Goal: Task Accomplishment & Management: Use online tool/utility

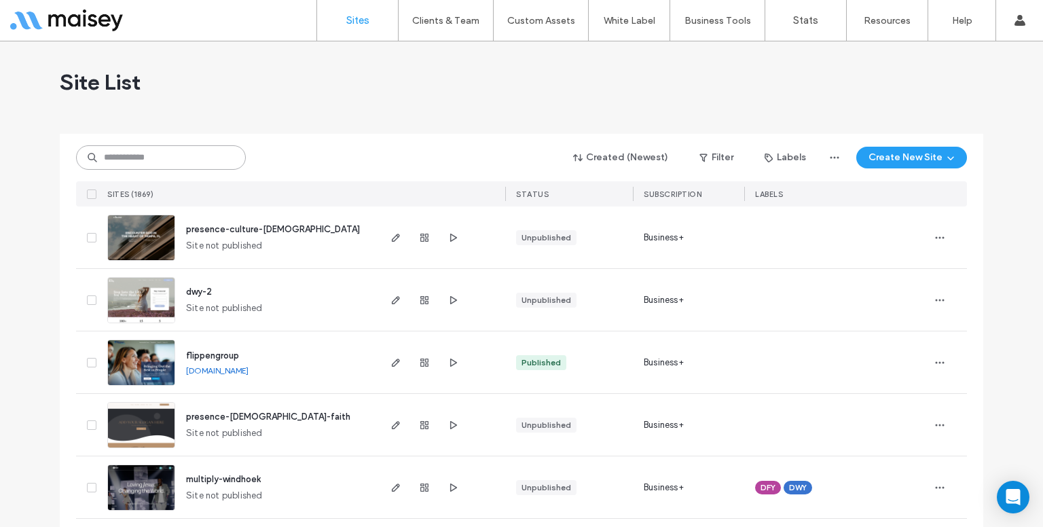
click at [214, 153] on input at bounding box center [161, 157] width 170 height 24
type input "*"
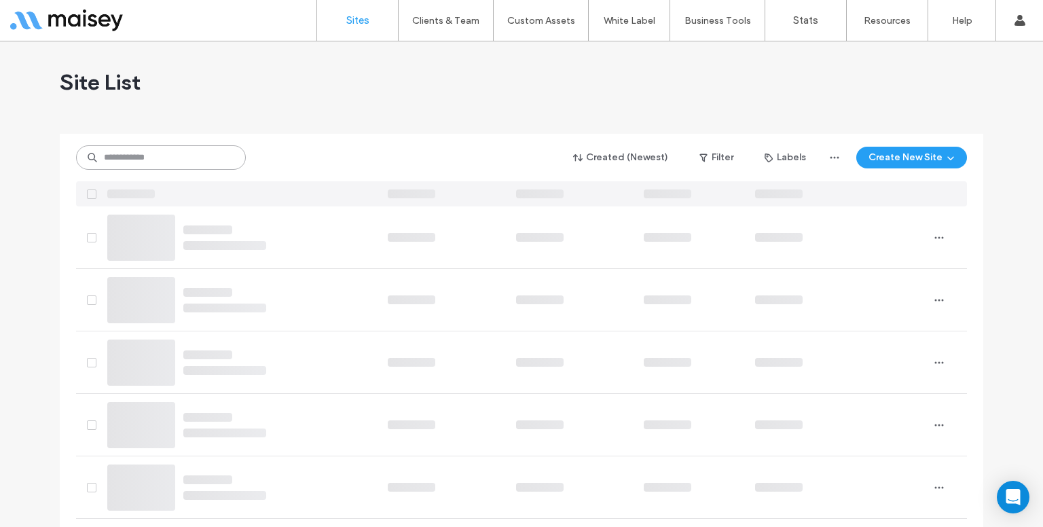
paste input "**********"
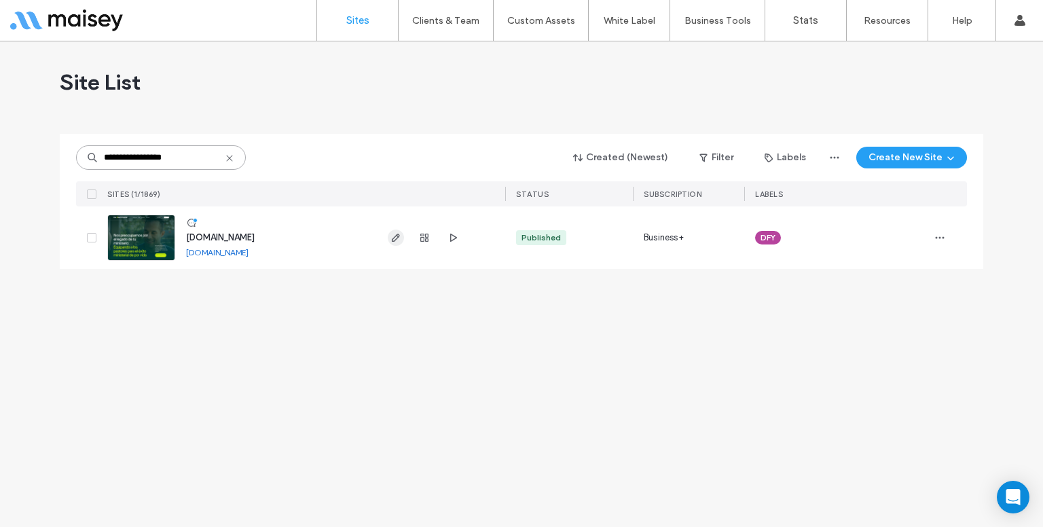
type input "**********"
click at [396, 235] on use "button" at bounding box center [396, 238] width 8 height 8
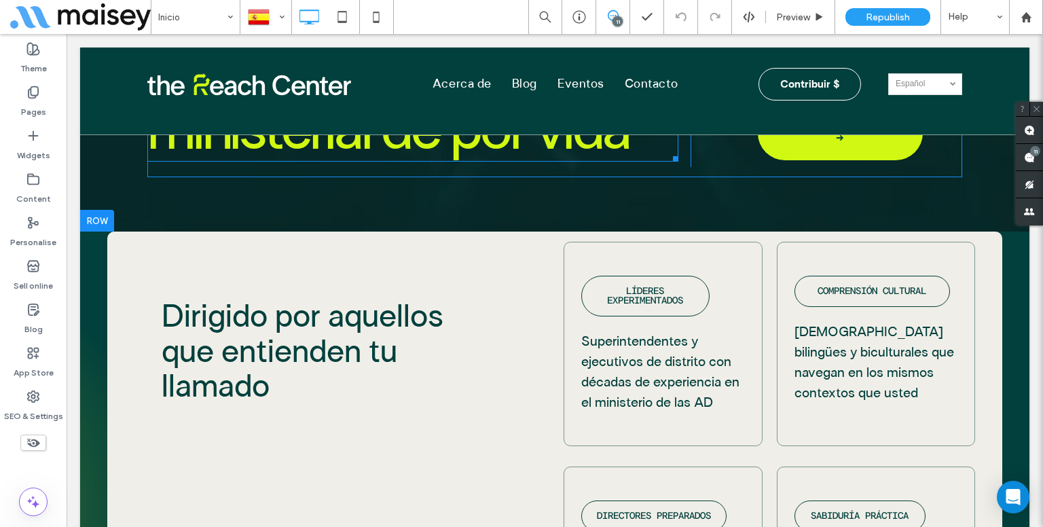
scroll to position [570, 0]
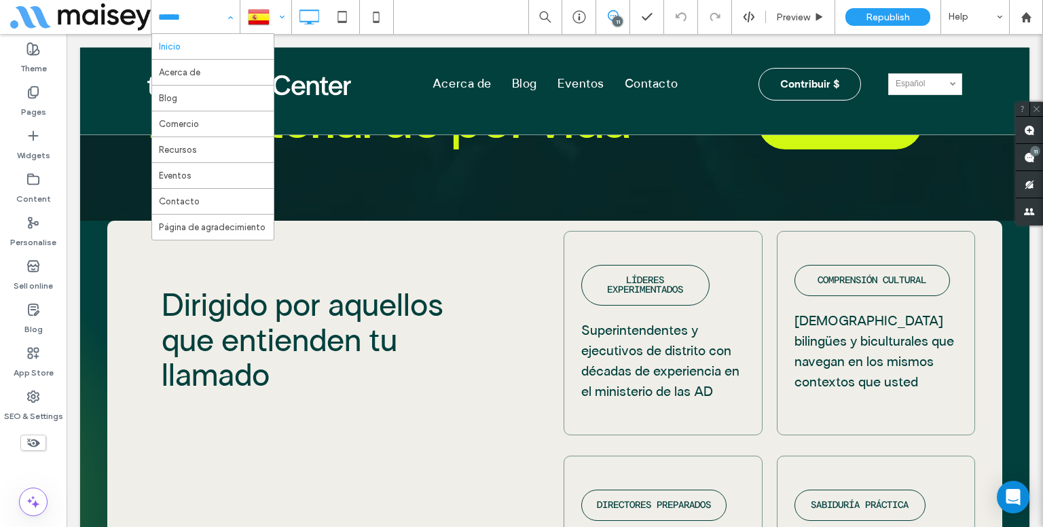
click at [276, 28] on div at bounding box center [266, 17] width 50 height 33
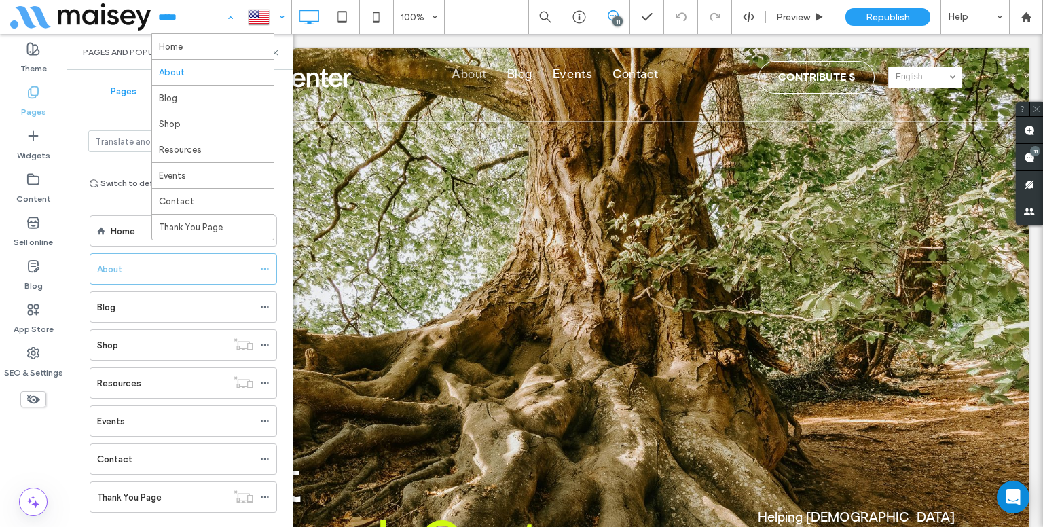
click at [234, 14] on div "Home About Blog Shop Resources Events Contact Thank You Page" at bounding box center [195, 17] width 88 height 34
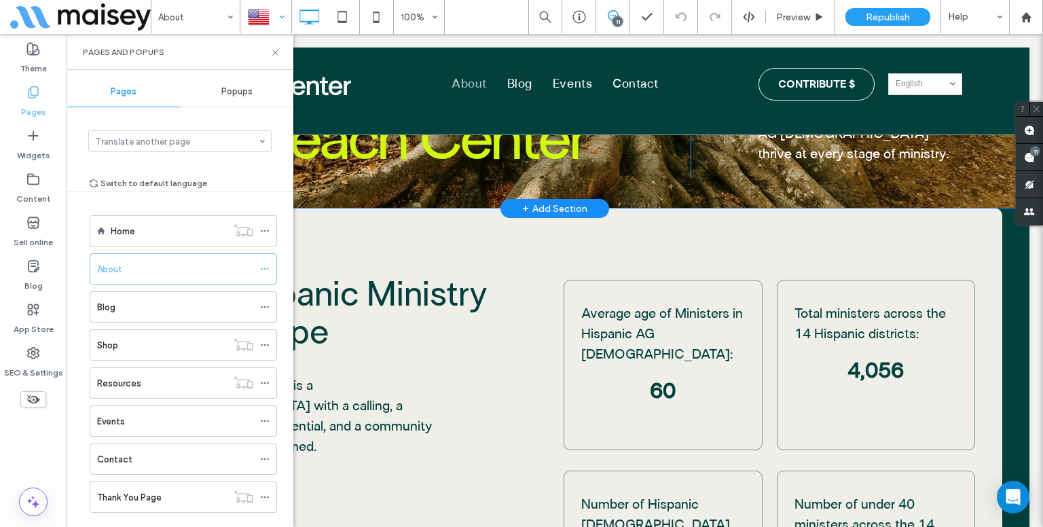
scroll to position [405, 0]
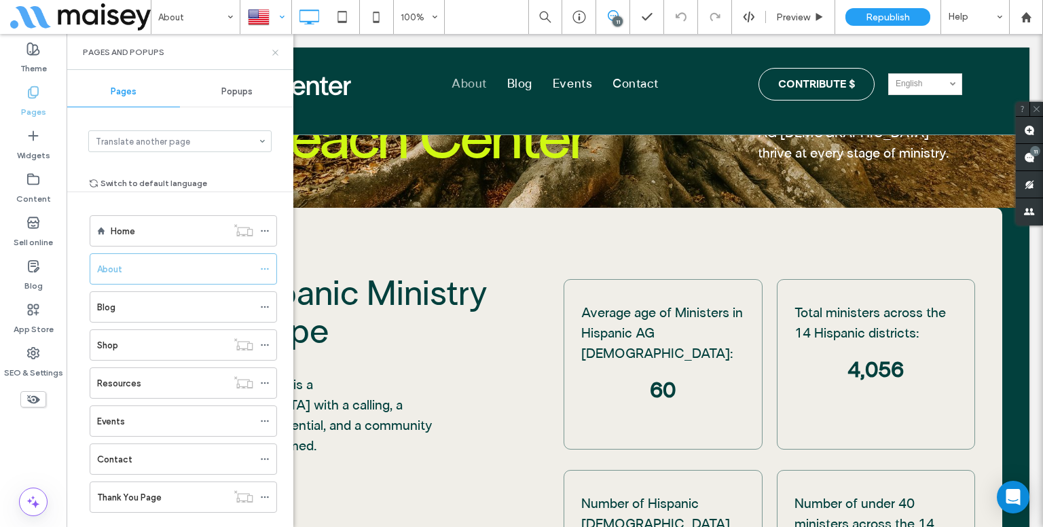
click at [270, 48] on icon at bounding box center [275, 53] width 10 height 10
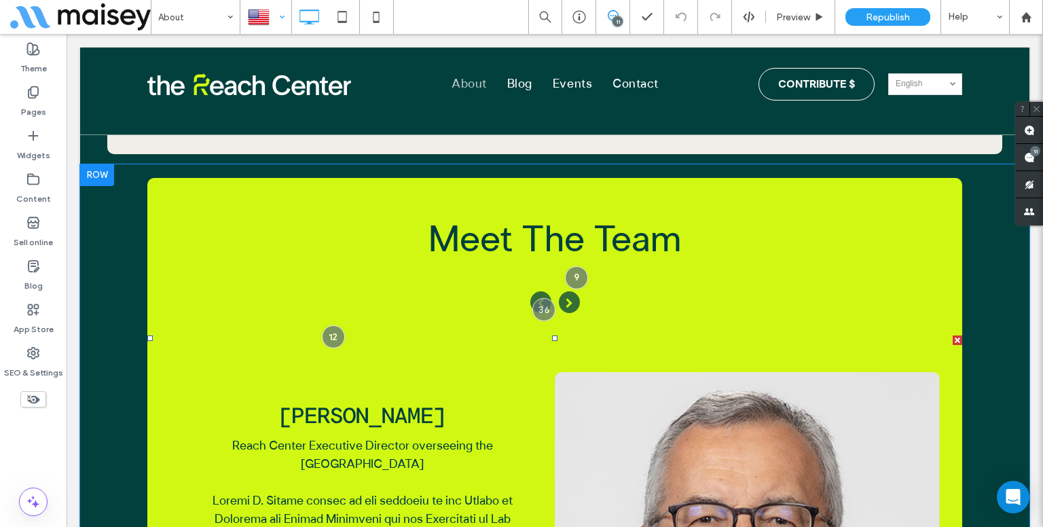
scroll to position [3706, 0]
click at [565, 291] on icon "button" at bounding box center [569, 302] width 21 height 22
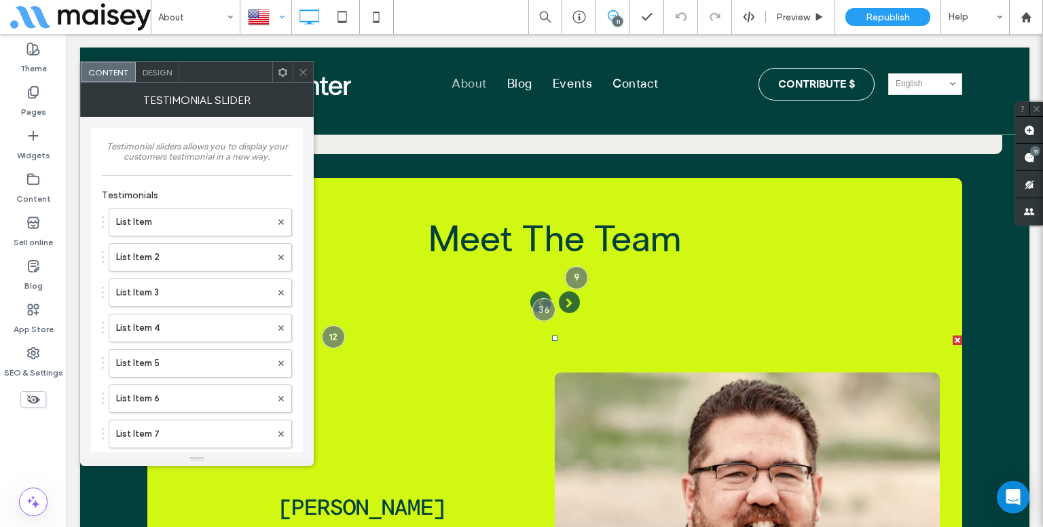
click at [306, 69] on icon at bounding box center [303, 72] width 10 height 10
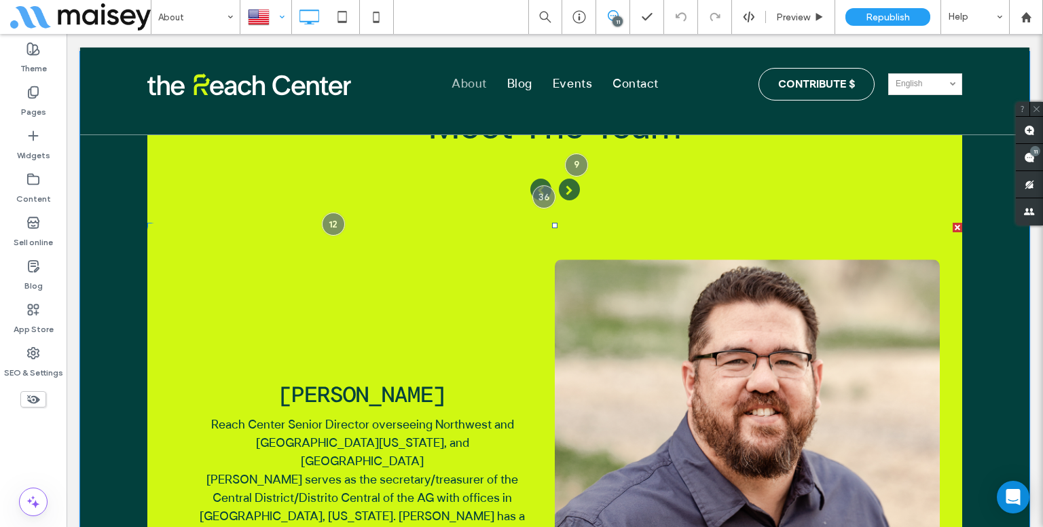
scroll to position [3687, 0]
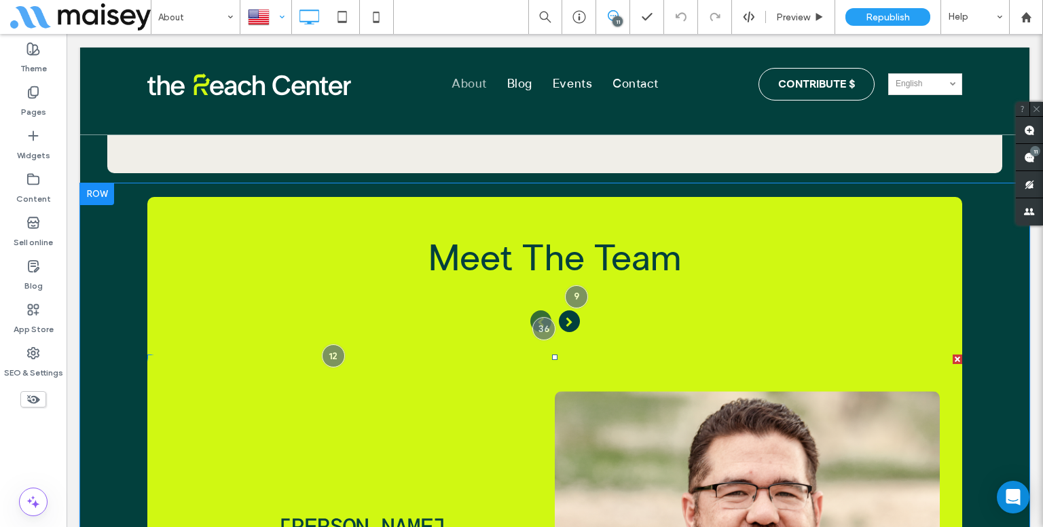
click at [570, 310] on icon "button" at bounding box center [569, 321] width 21 height 22
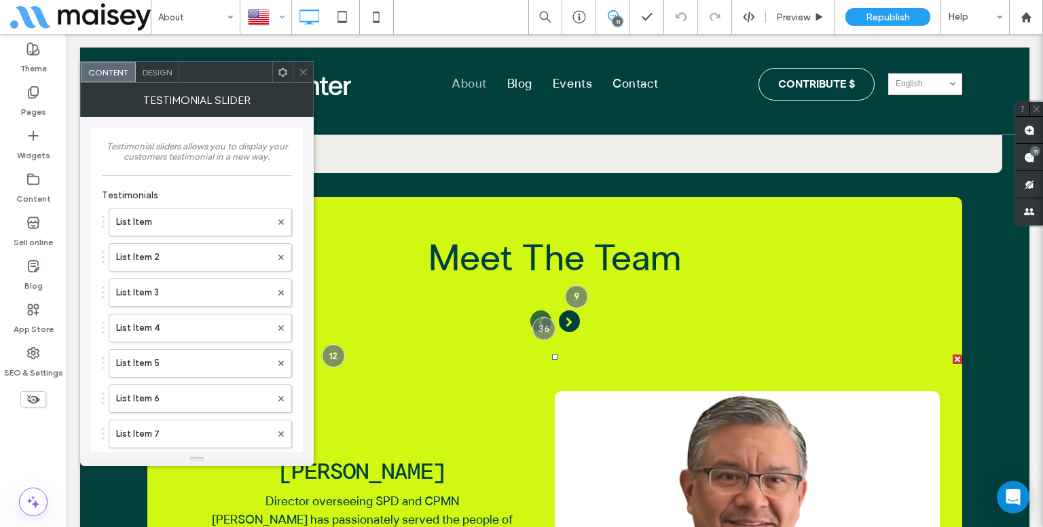
click at [570, 310] on icon "button" at bounding box center [569, 321] width 21 height 22
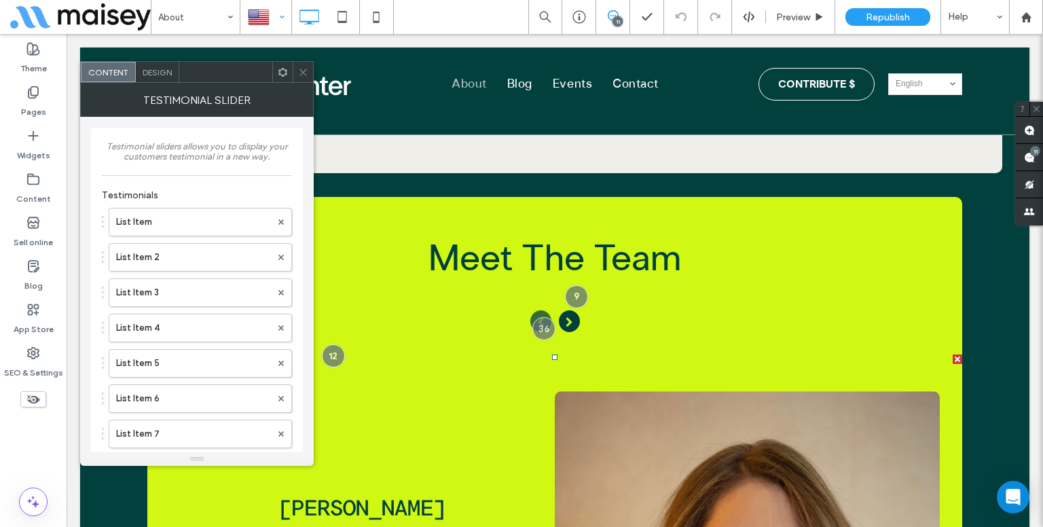
click at [570, 310] on icon "button" at bounding box center [569, 321] width 21 height 22
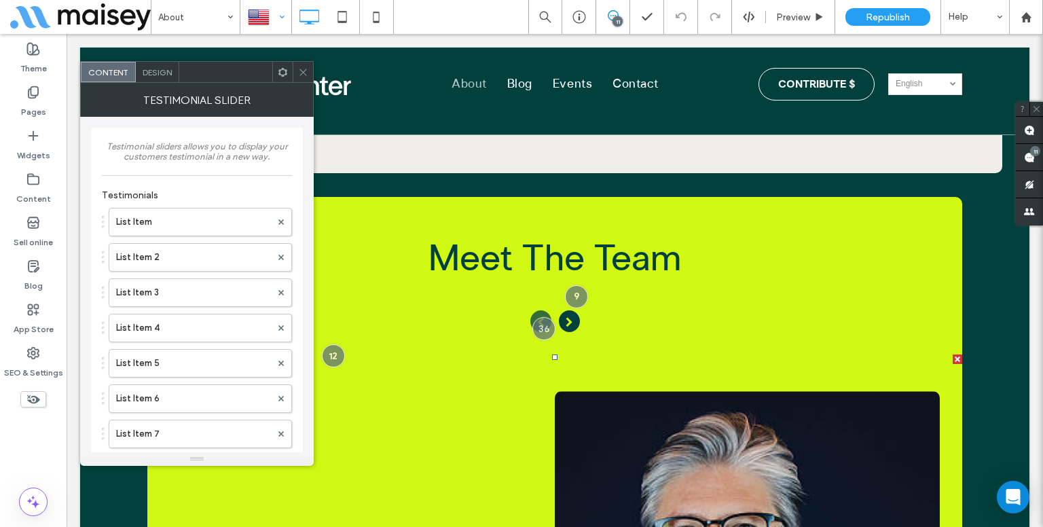
click at [570, 310] on icon "button" at bounding box center [569, 321] width 21 height 22
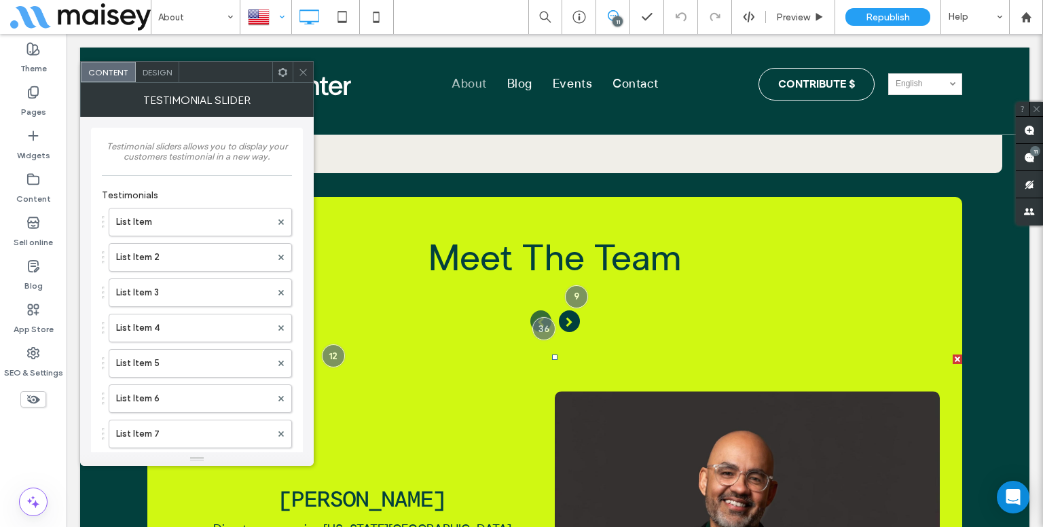
click at [570, 310] on icon "button" at bounding box center [569, 321] width 21 height 22
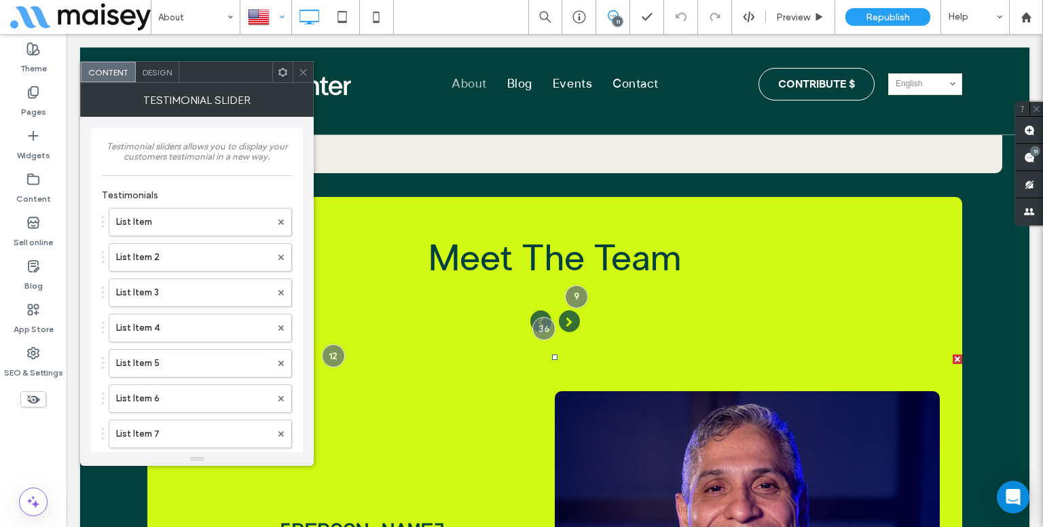
click at [279, 20] on div at bounding box center [266, 17] width 50 height 33
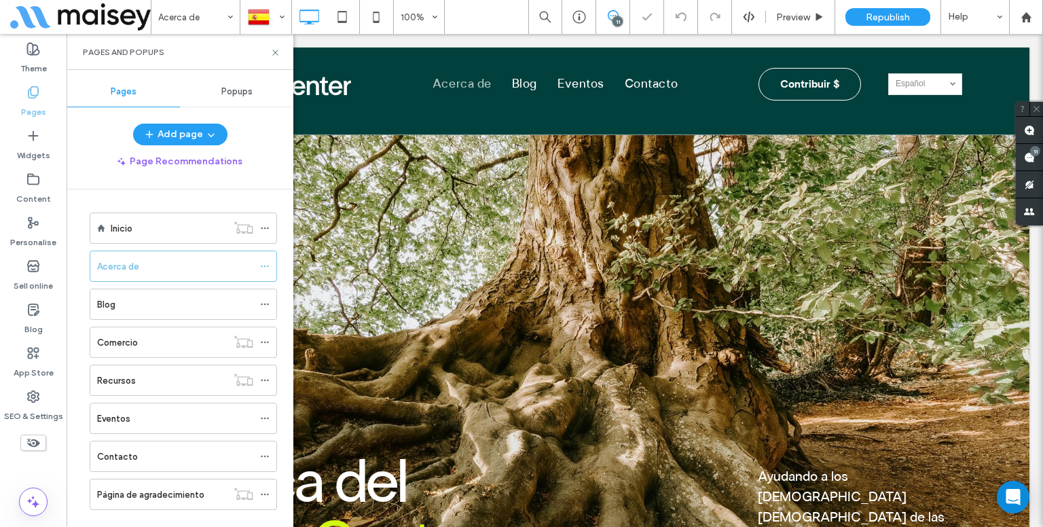
scroll to position [861, 0]
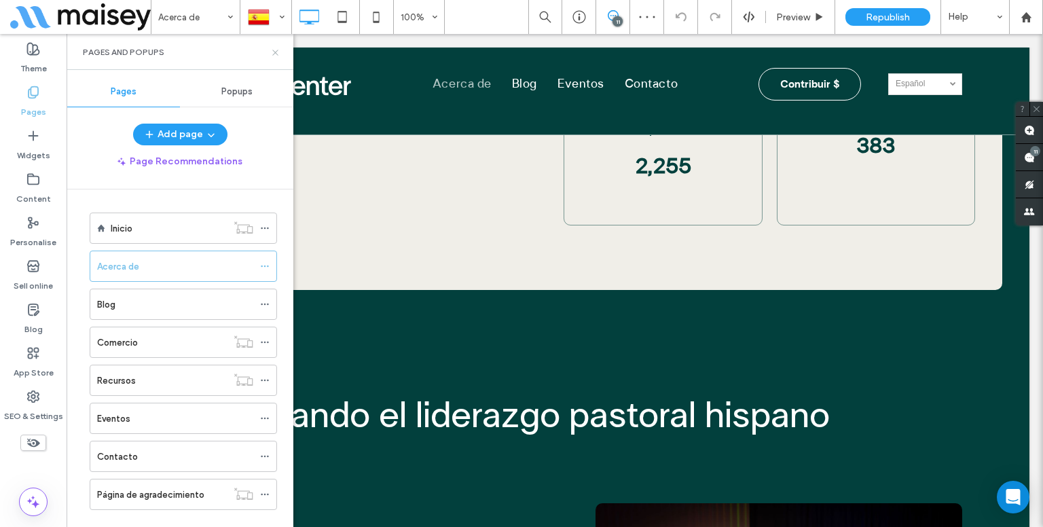
click at [274, 52] on icon at bounding box center [275, 53] width 10 height 10
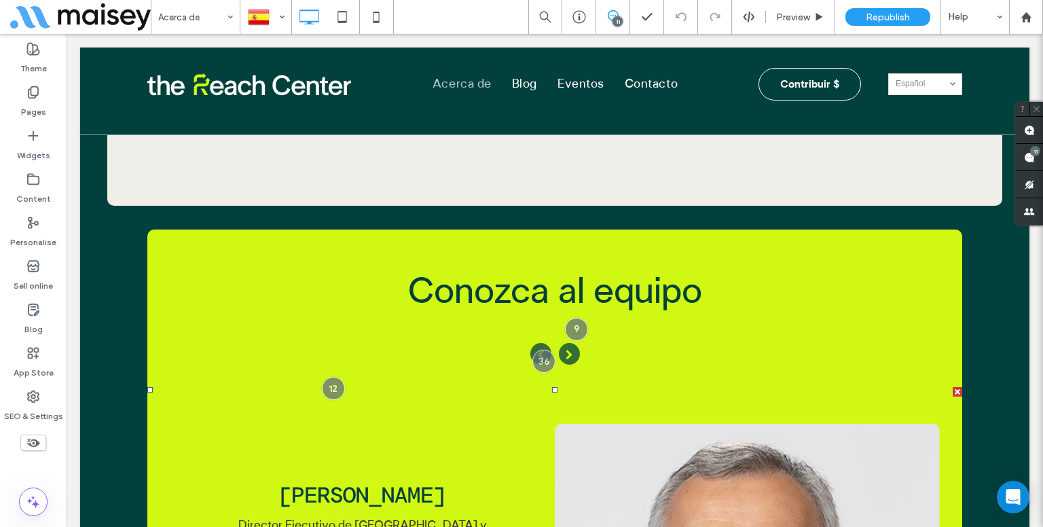
scroll to position [3652, 0]
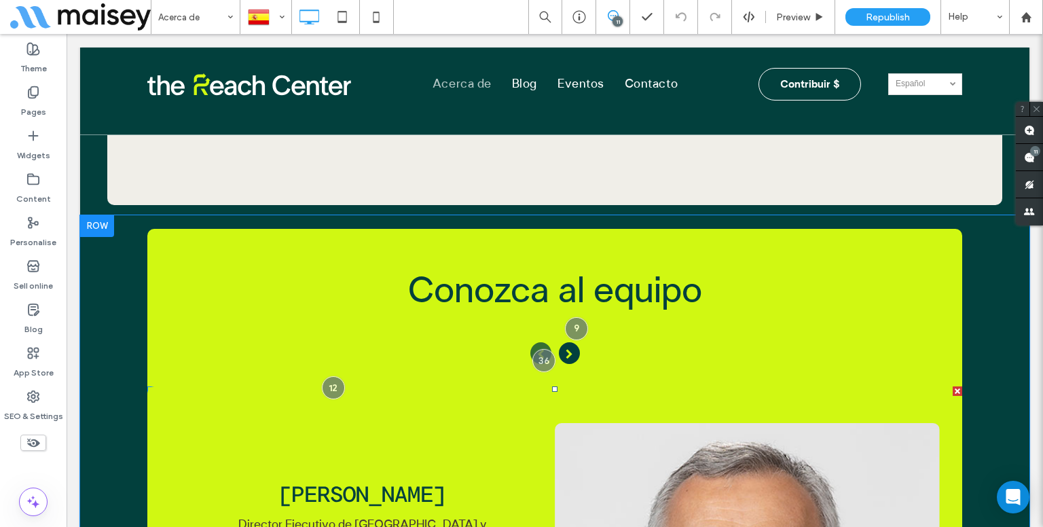
click at [568, 342] on icon "button" at bounding box center [569, 353] width 21 height 22
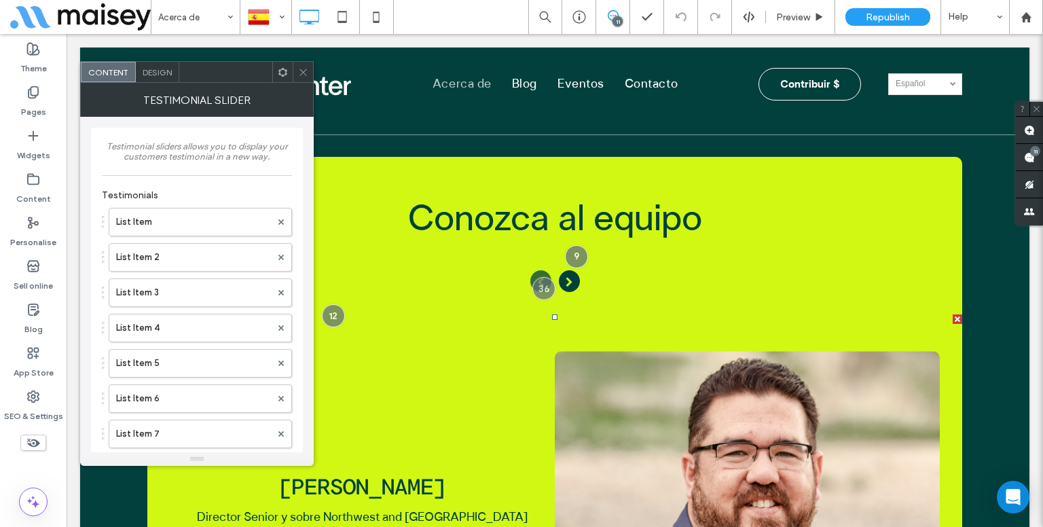
scroll to position [3718, 0]
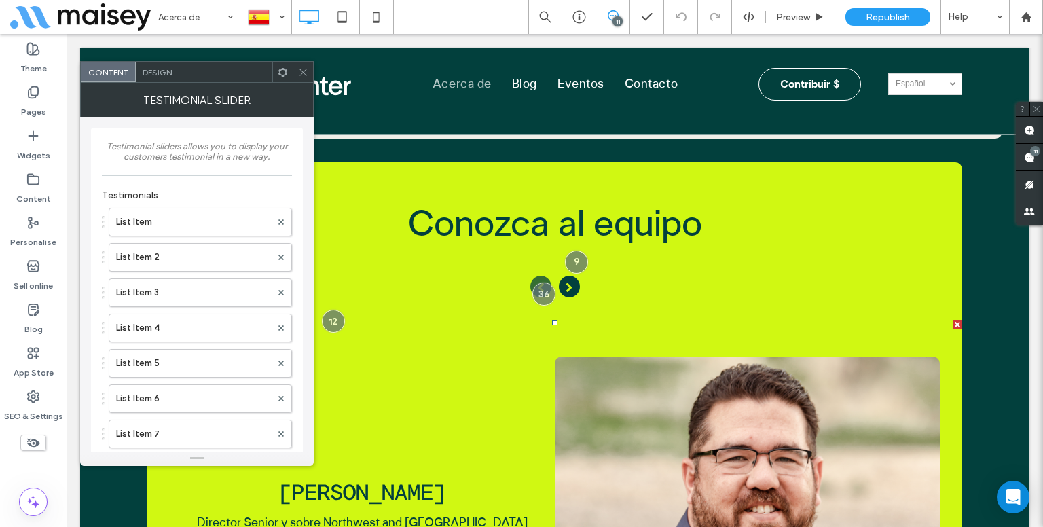
click at [561, 276] on icon "button" at bounding box center [569, 287] width 21 height 22
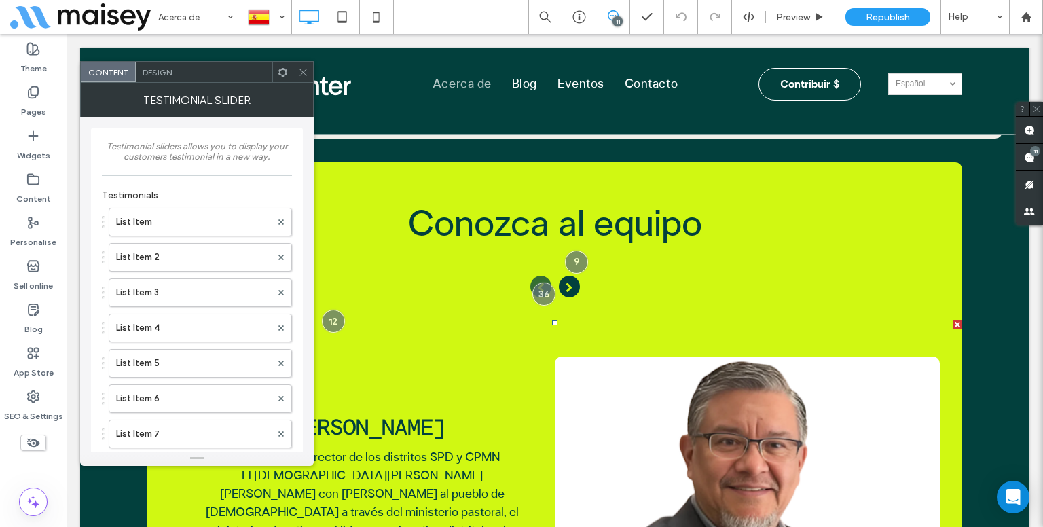
click at [567, 276] on icon "button" at bounding box center [569, 287] width 21 height 22
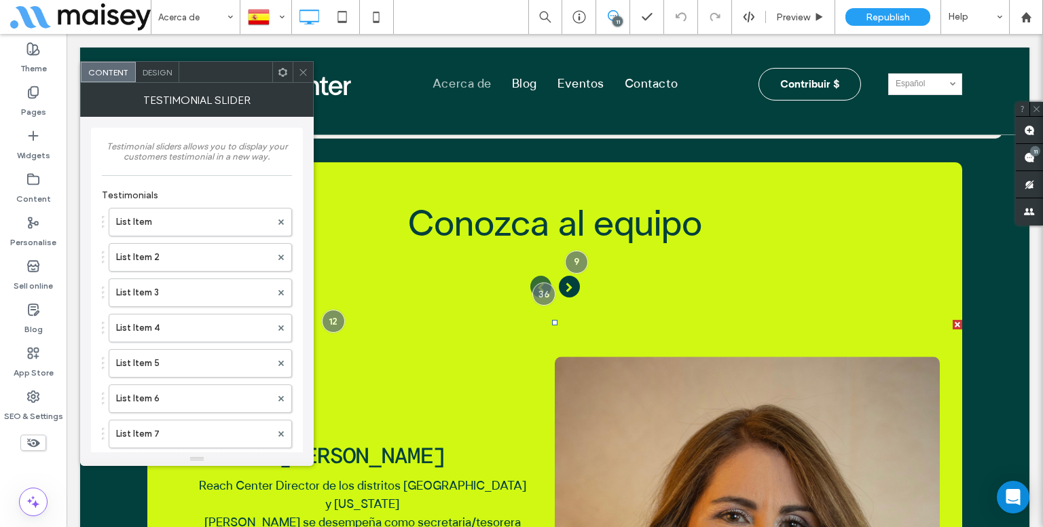
click at [567, 276] on icon "button" at bounding box center [569, 287] width 21 height 22
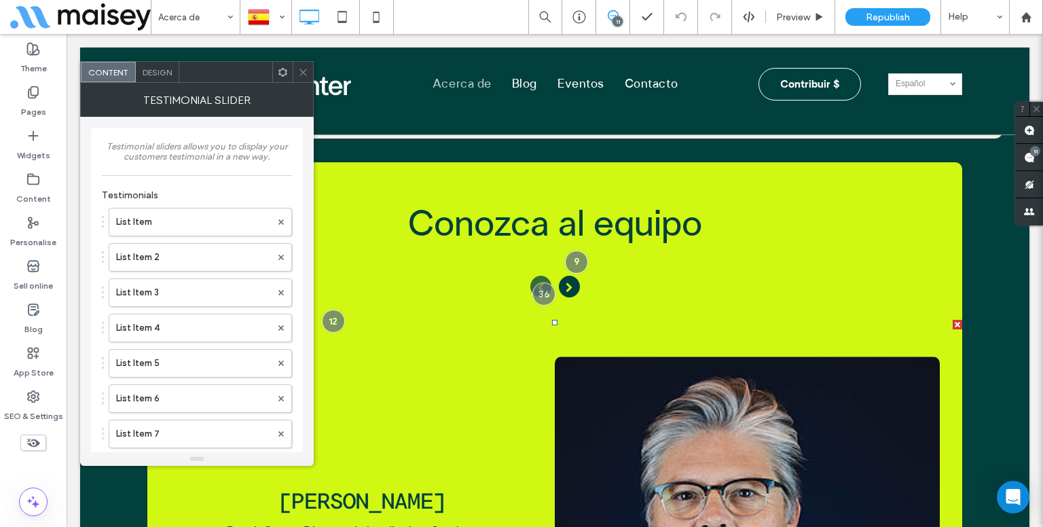
click at [567, 276] on icon "button" at bounding box center [569, 287] width 21 height 22
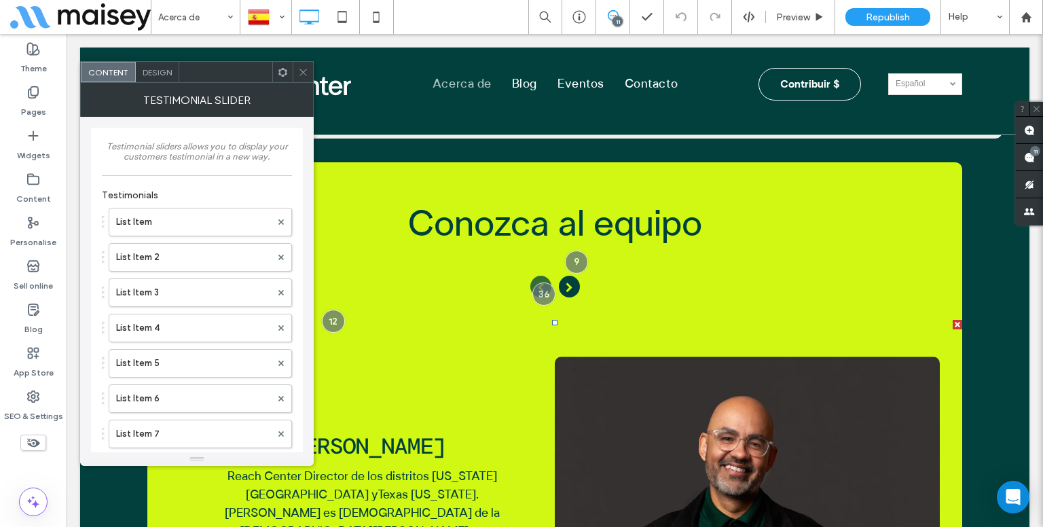
click at [567, 276] on icon "button" at bounding box center [569, 287] width 21 height 22
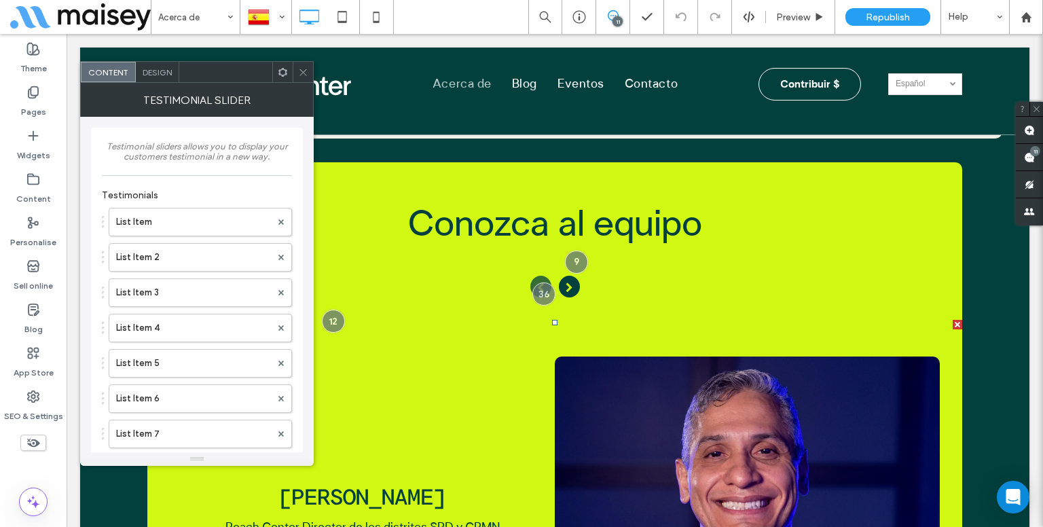
click at [567, 276] on icon "button" at bounding box center [569, 287] width 21 height 22
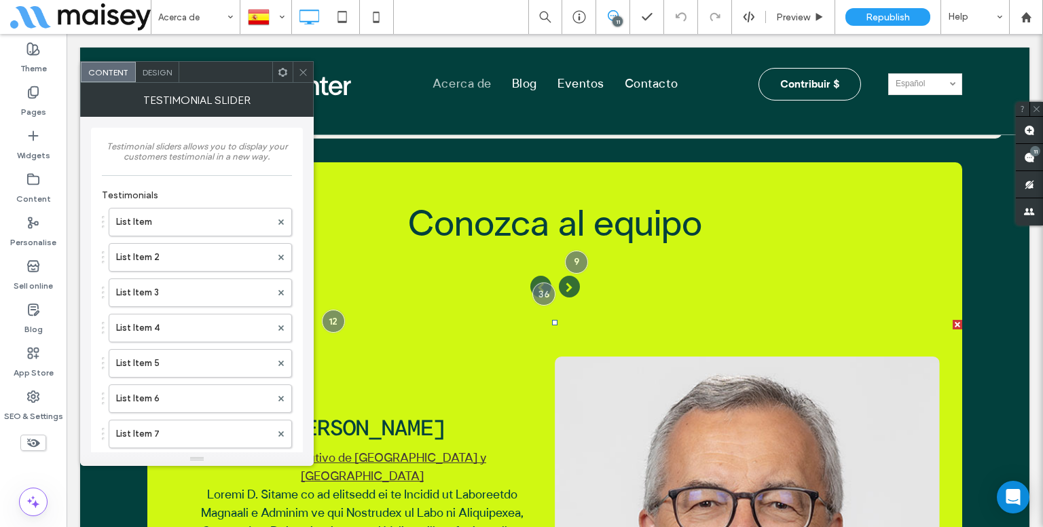
click at [301, 77] on span at bounding box center [303, 72] width 10 height 20
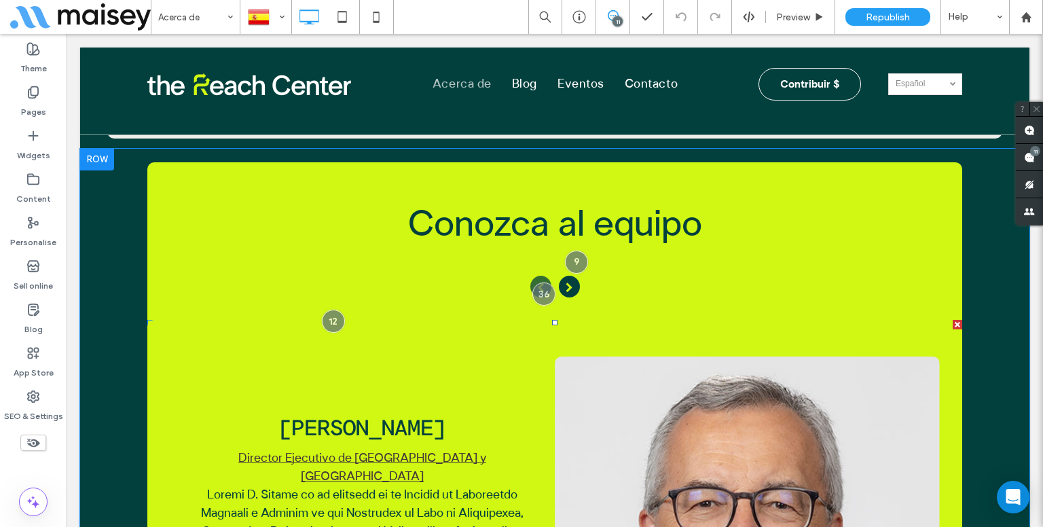
click at [569, 276] on icon "button" at bounding box center [569, 287] width 21 height 22
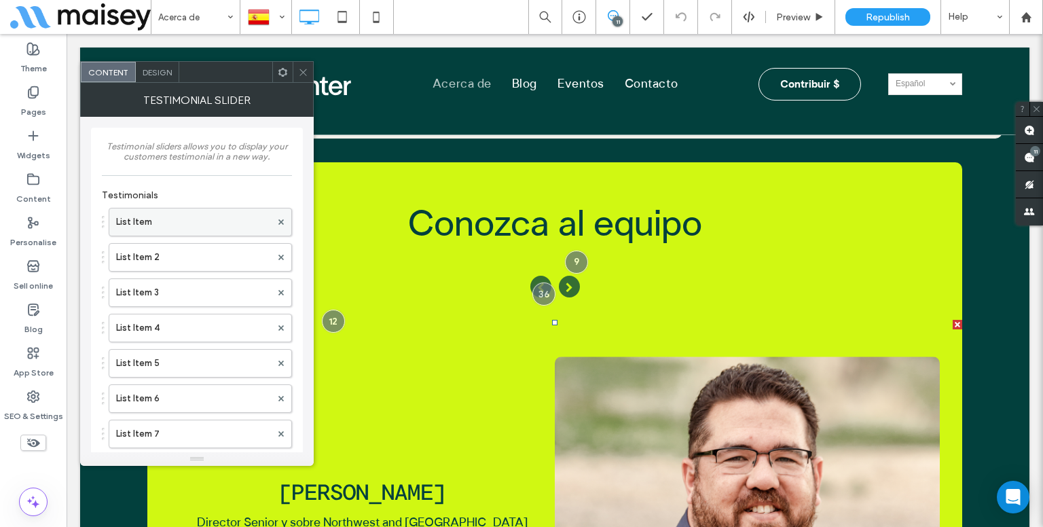
click at [201, 216] on label "List Item" at bounding box center [193, 221] width 155 height 27
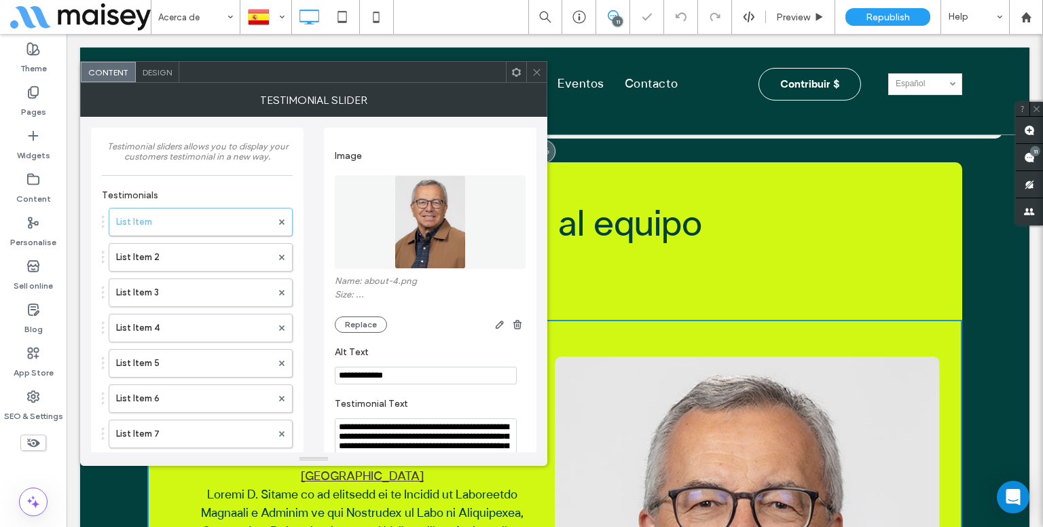
scroll to position [14, 0]
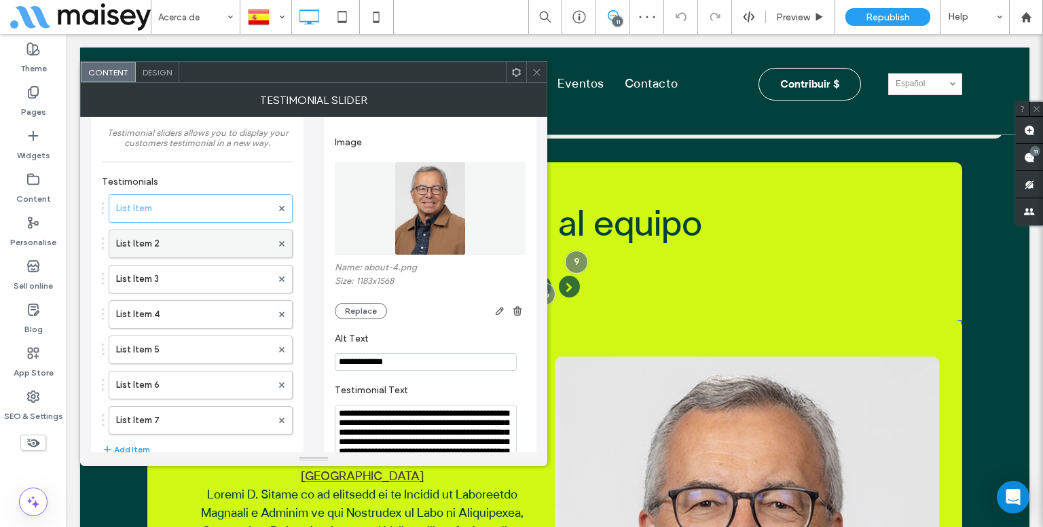
click at [220, 250] on label "List Item 2" at bounding box center [193, 243] width 155 height 27
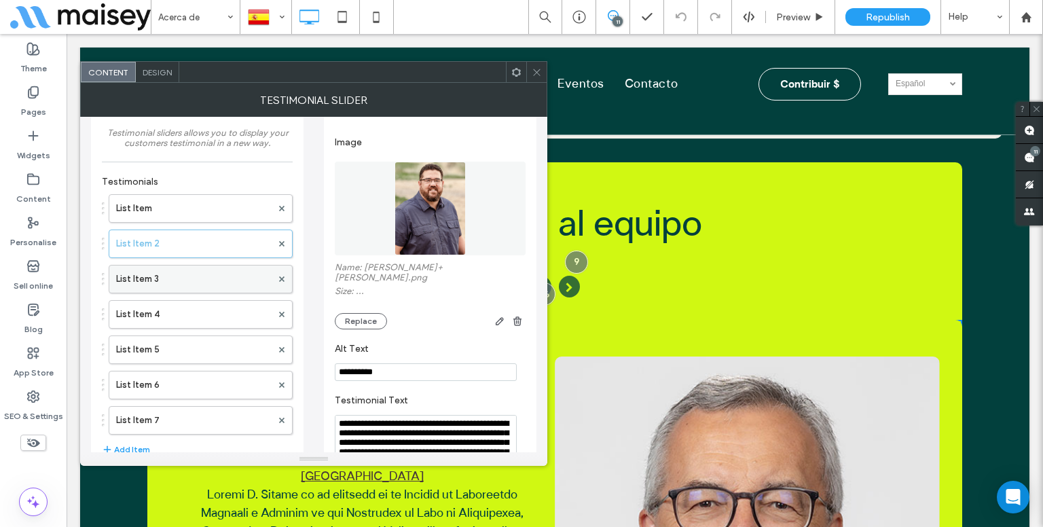
click at [214, 274] on label "List Item 3" at bounding box center [193, 278] width 155 height 27
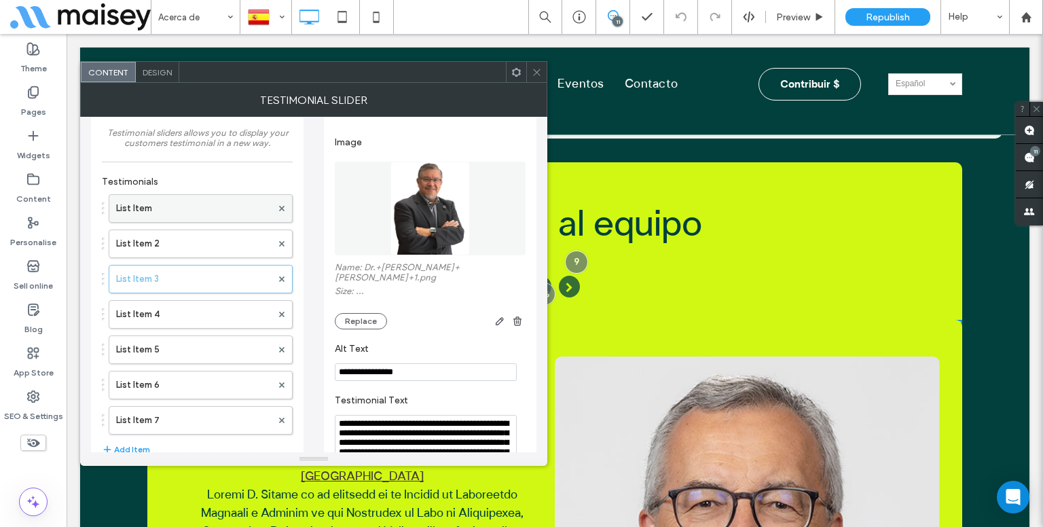
click at [214, 204] on label "List Item" at bounding box center [193, 208] width 155 height 27
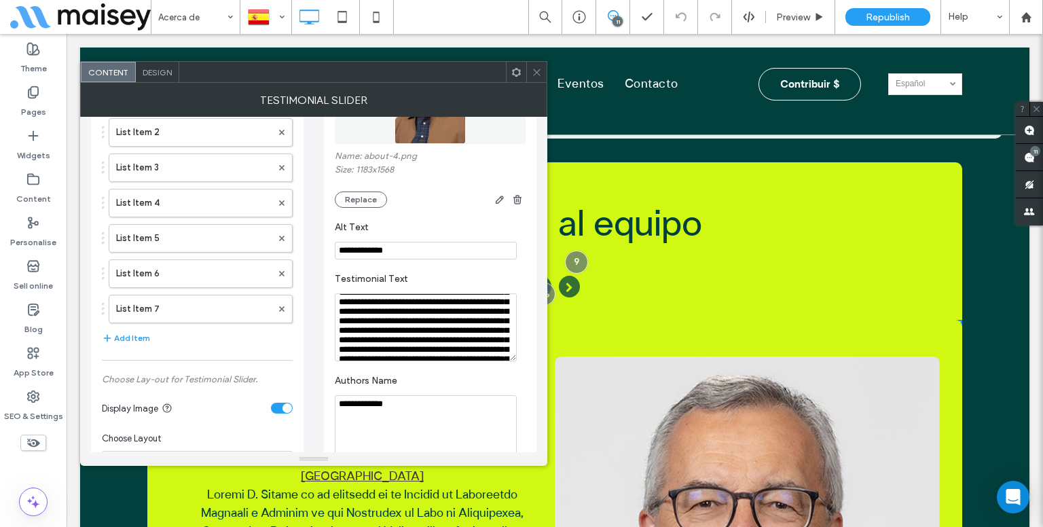
scroll to position [124, 0]
click at [200, 302] on label "List Item 7" at bounding box center [193, 310] width 155 height 27
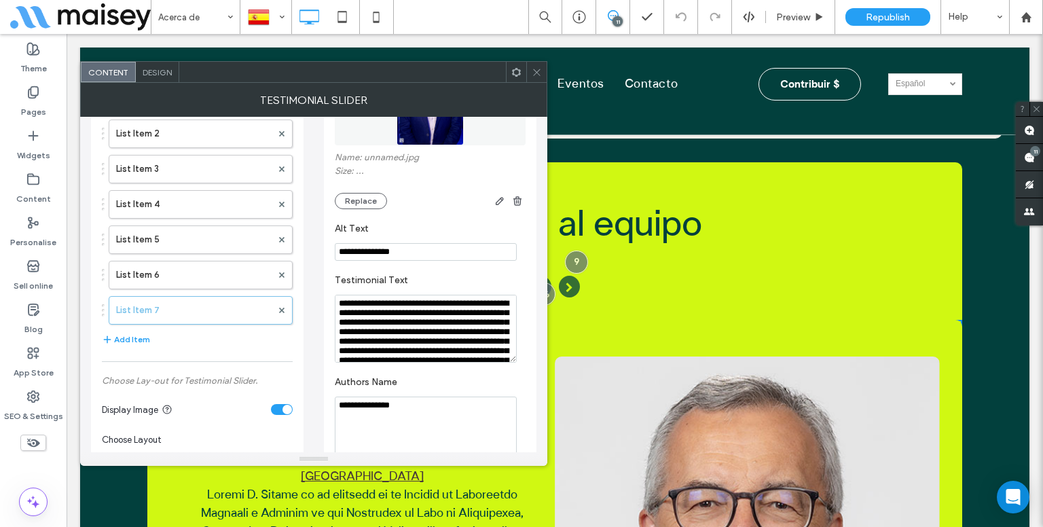
scroll to position [132, 0]
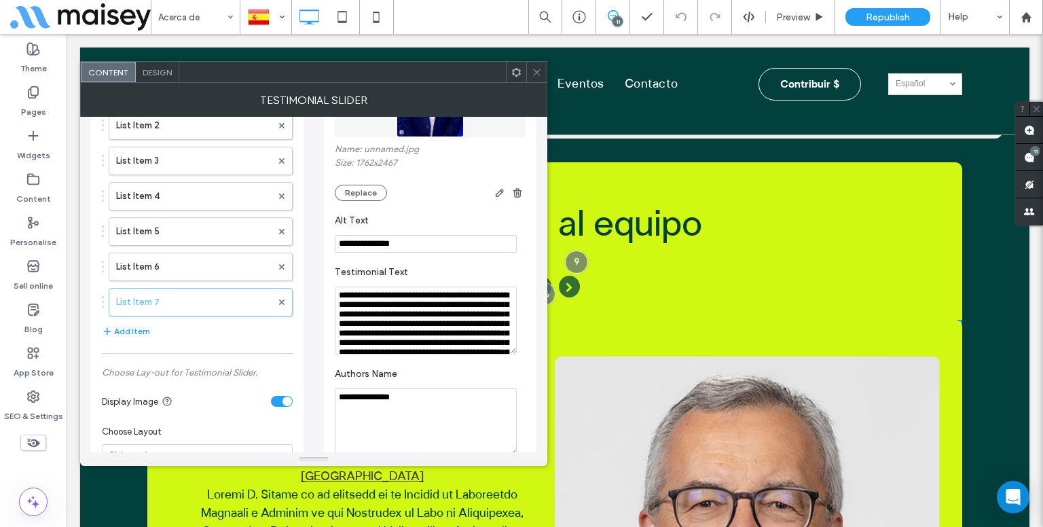
click at [531, 67] on icon at bounding box center [536, 72] width 10 height 10
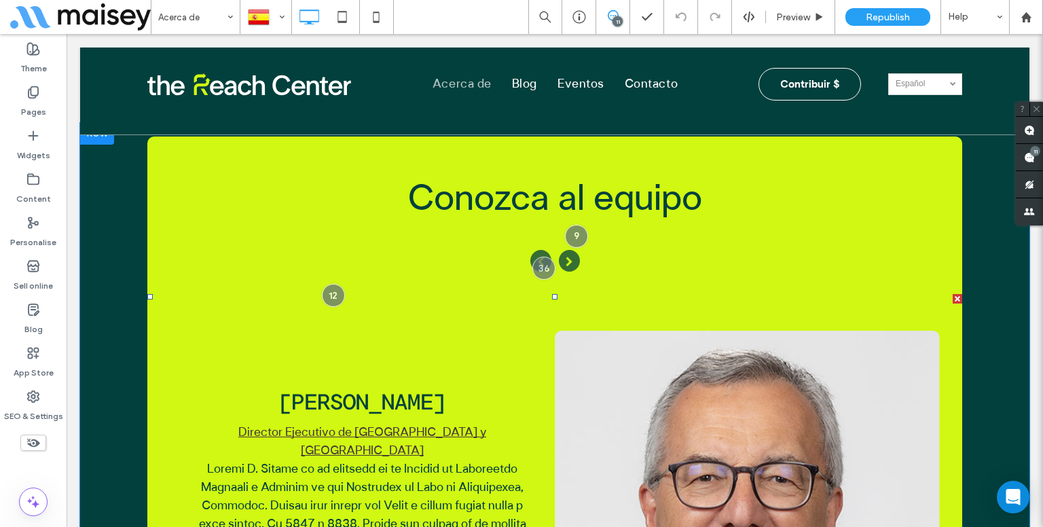
scroll to position [3735, 0]
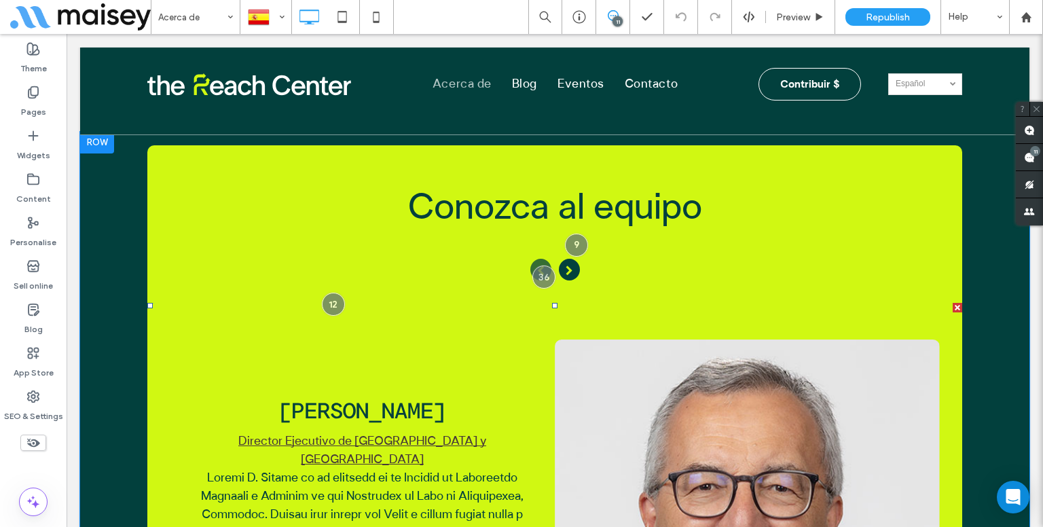
click at [559, 259] on icon "button" at bounding box center [569, 270] width 21 height 22
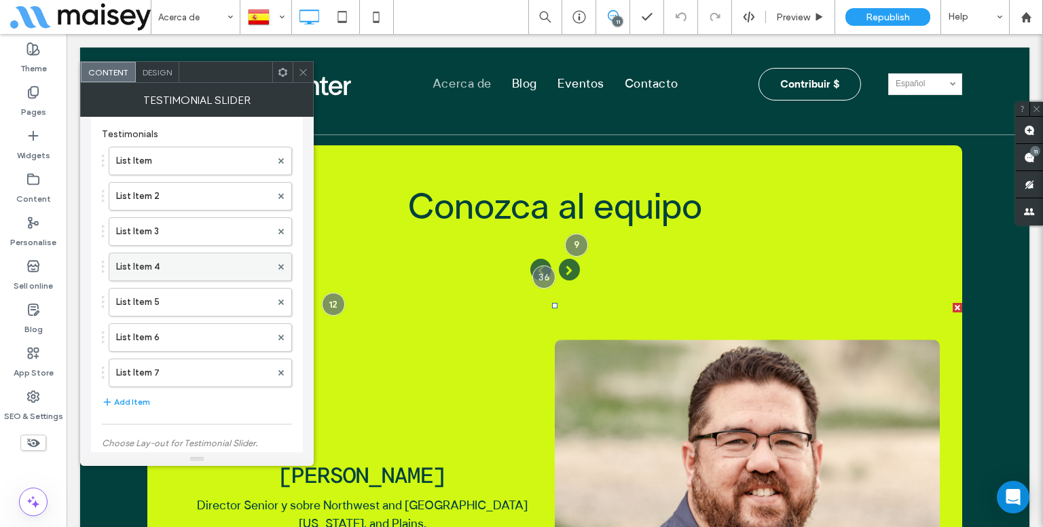
scroll to position [62, 0]
click at [202, 172] on label "List Item" at bounding box center [193, 160] width 155 height 27
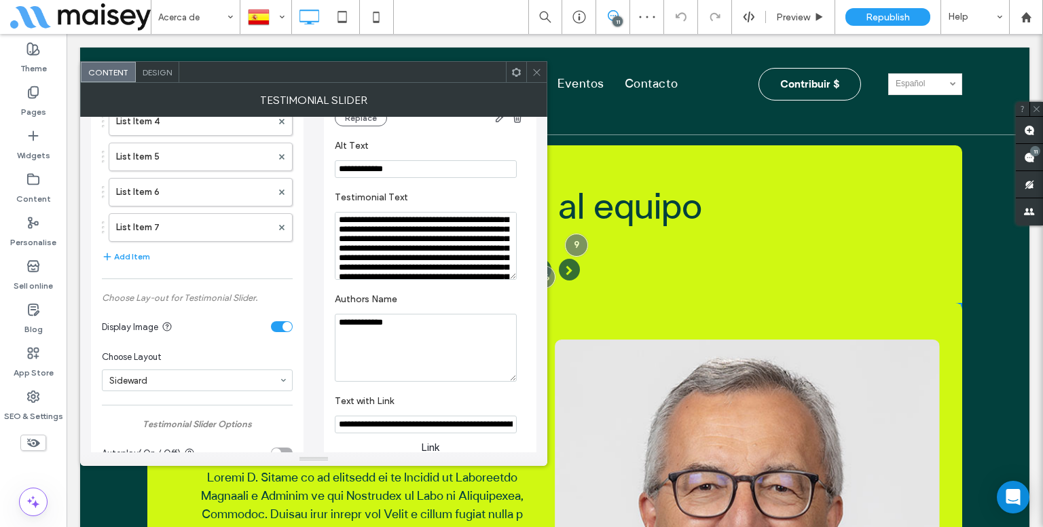
scroll to position [208, 0]
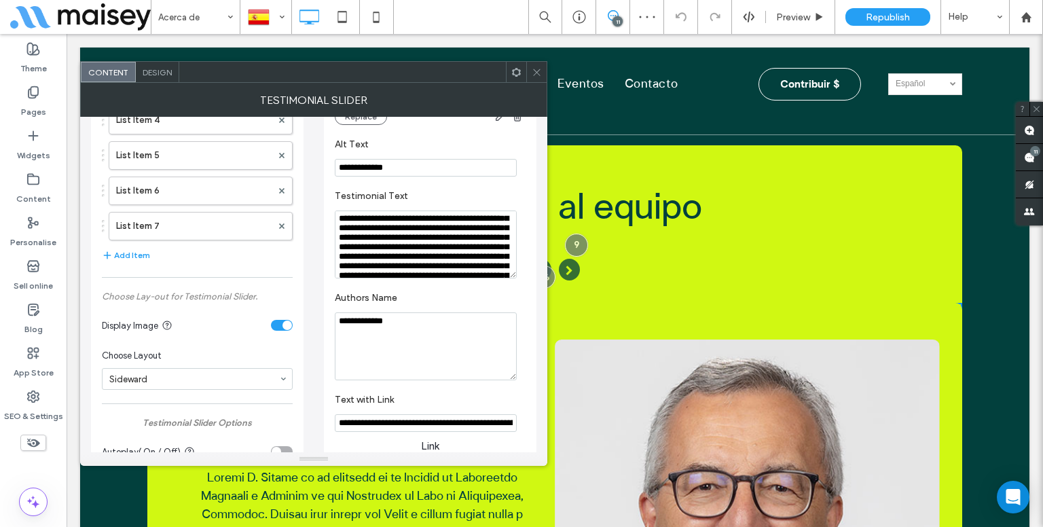
click at [424, 378] on textarea "**********" at bounding box center [426, 346] width 182 height 68
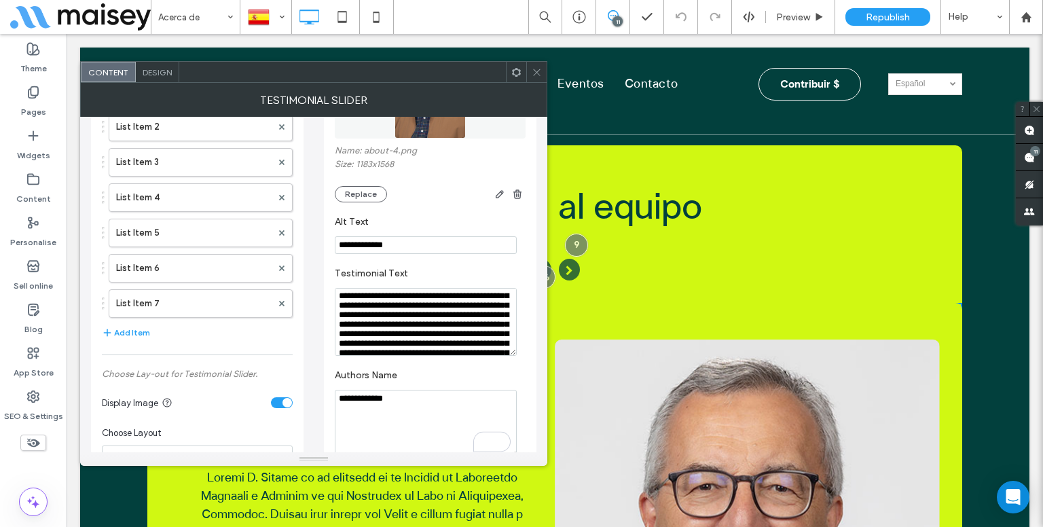
scroll to position [100, 0]
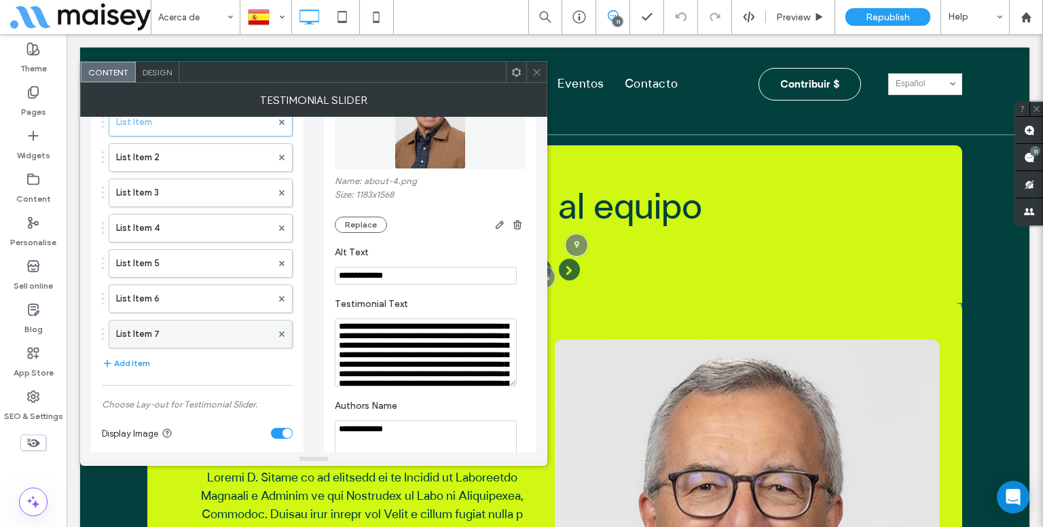
click at [214, 331] on label "List Item 7" at bounding box center [193, 333] width 155 height 27
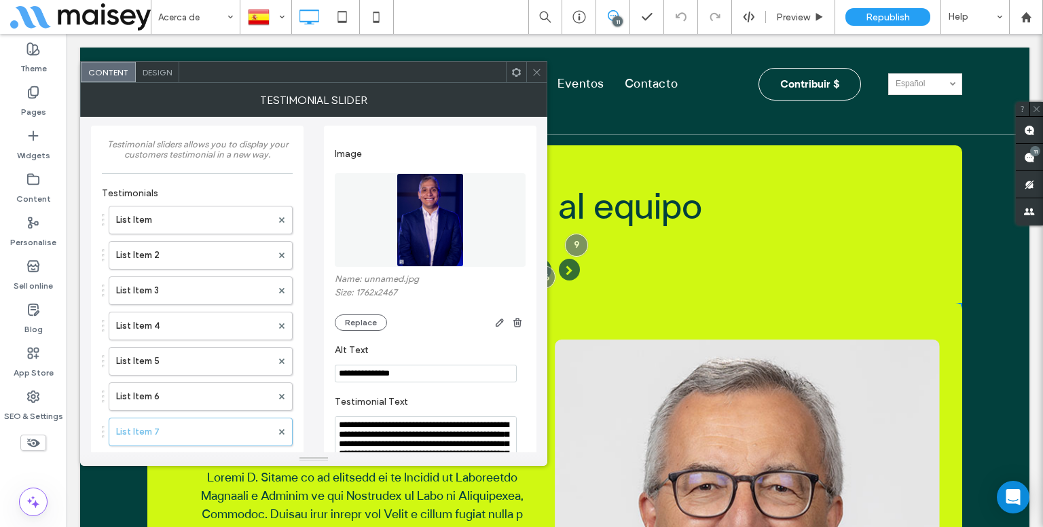
scroll to position [3, 0]
click at [176, 212] on label "List Item" at bounding box center [193, 219] width 155 height 27
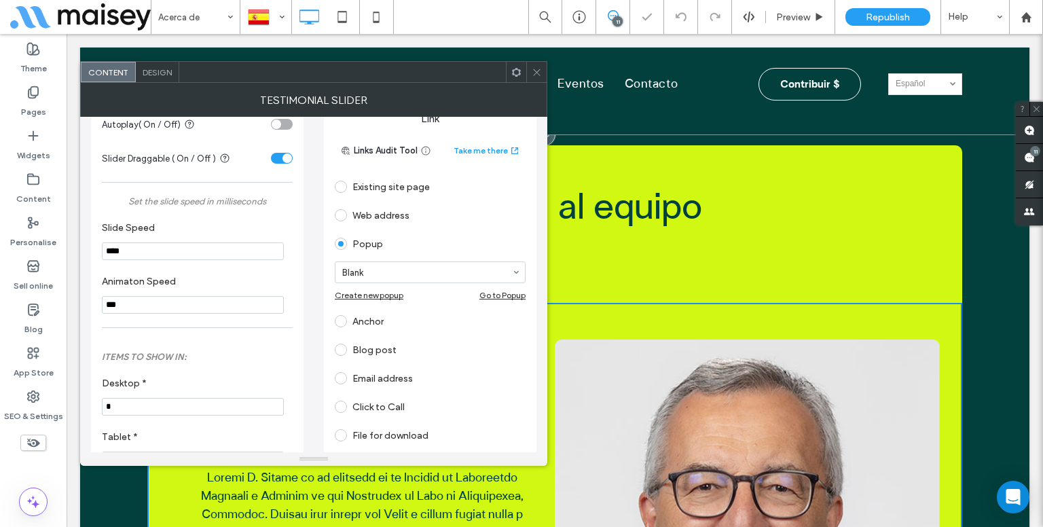
scroll to position [536, 0]
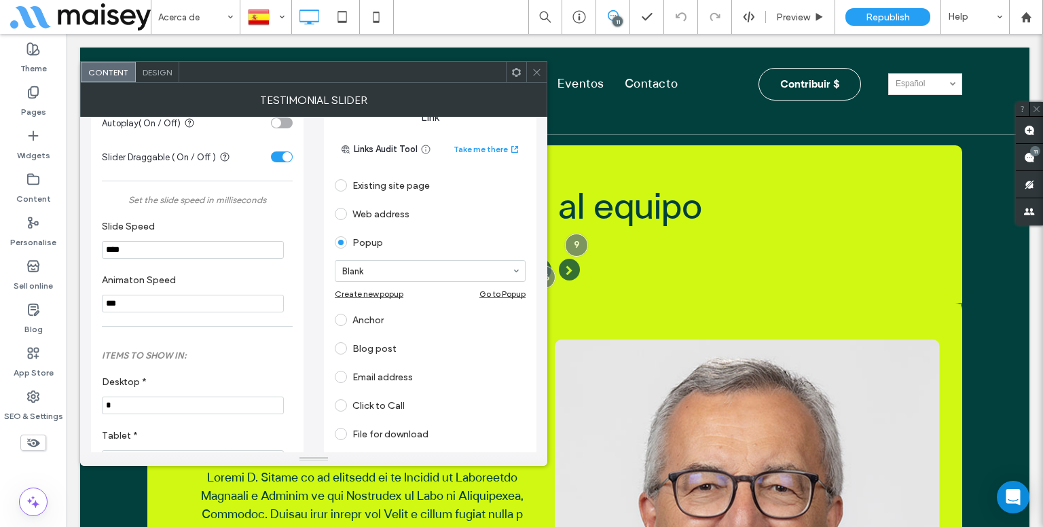
click at [413, 185] on div "Existing site page" at bounding box center [430, 185] width 191 height 22
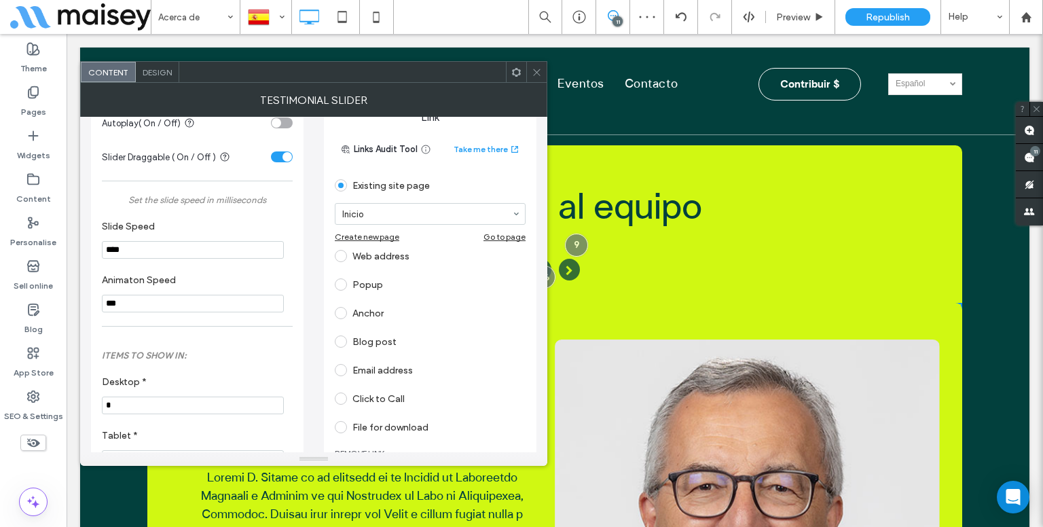
click at [373, 259] on div "Web address" at bounding box center [430, 256] width 191 height 22
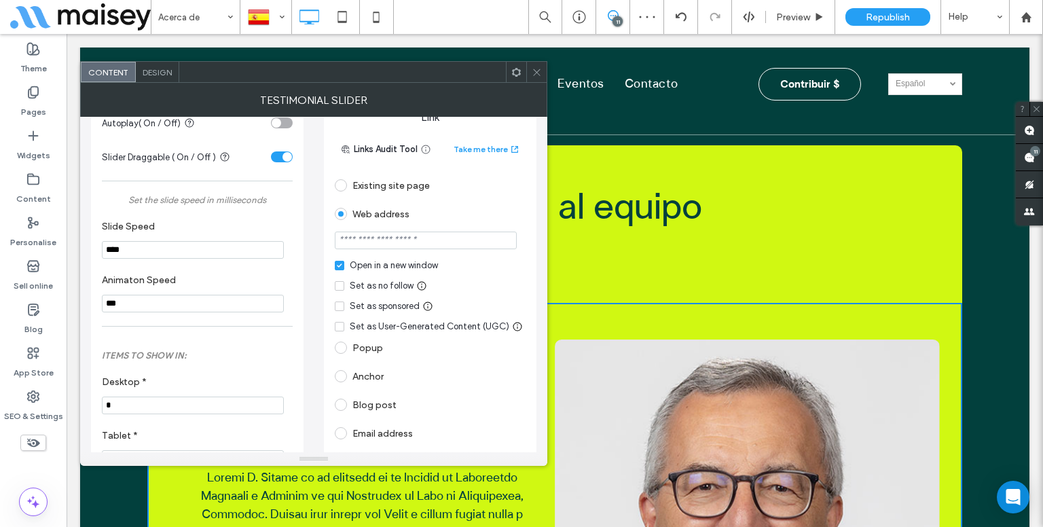
click at [403, 249] on section at bounding box center [430, 242] width 191 height 34
click at [403, 249] on input "url" at bounding box center [426, 240] width 182 height 18
type input "*******"
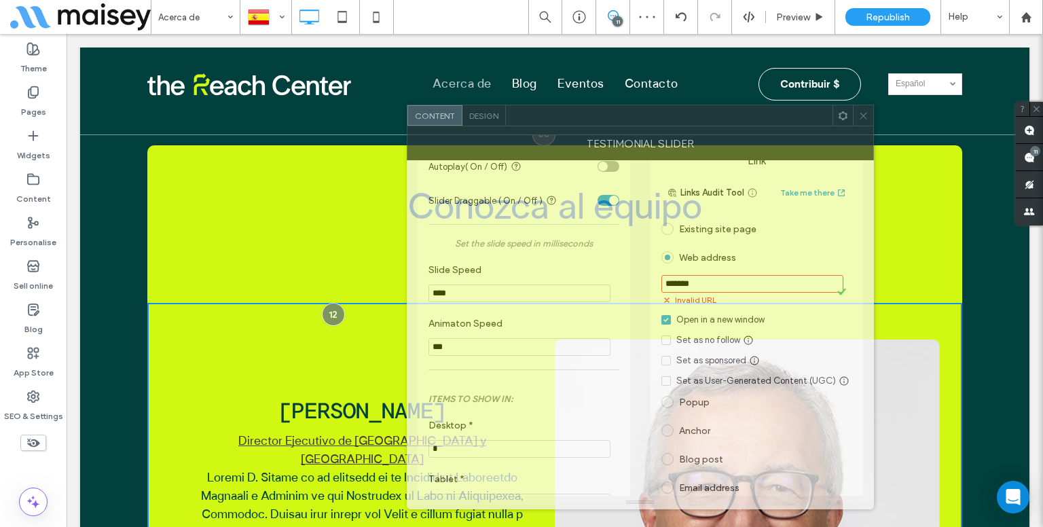
drag, startPoint x: 405, startPoint y: 81, endPoint x: 701, endPoint y: 124, distance: 299.7
click at [702, 124] on div at bounding box center [669, 115] width 326 height 20
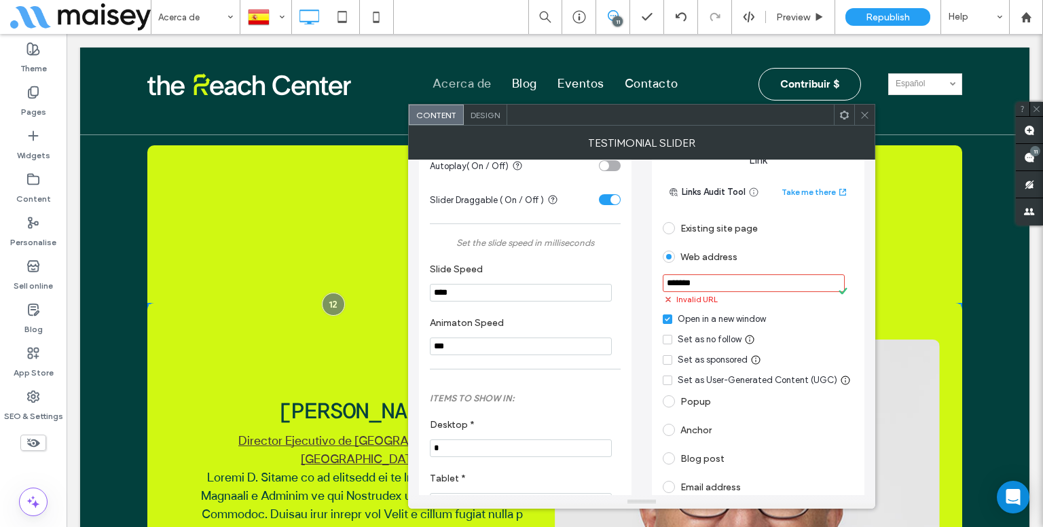
click at [622, 331] on div "Testimonial sliders allows you to display your customers testimonial in a new w…" at bounding box center [525, 231] width 212 height 1195
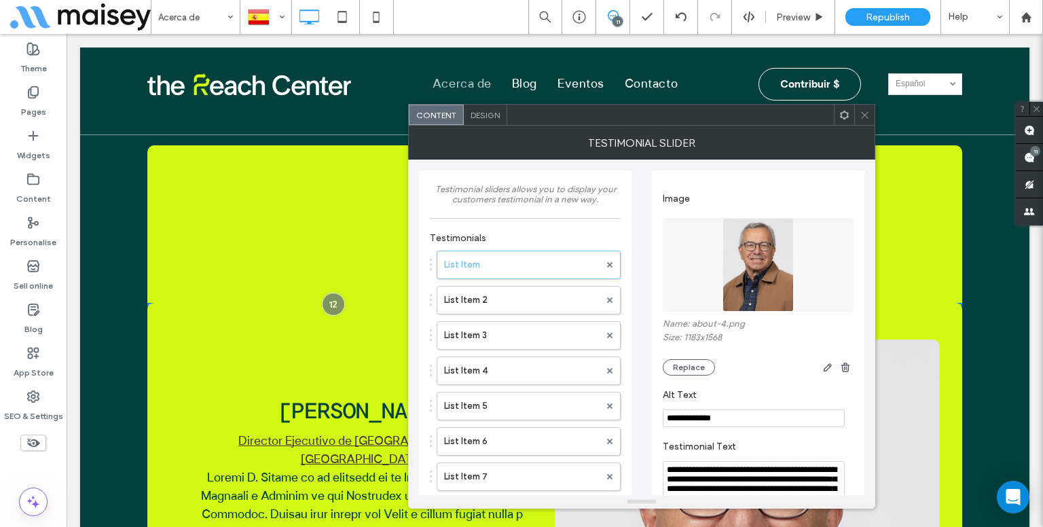
scroll to position [0, 0]
click at [530, 291] on label "List Item 2" at bounding box center [521, 299] width 155 height 27
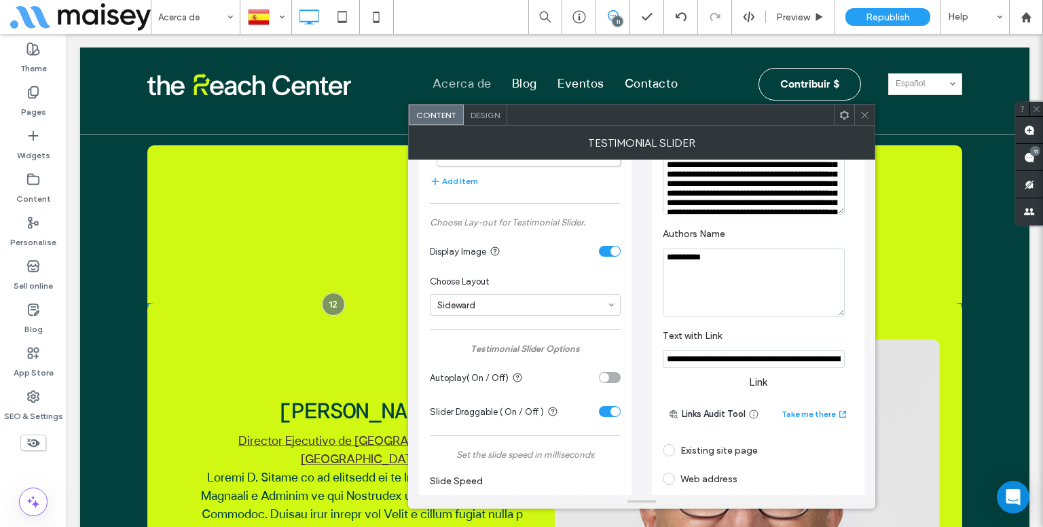
scroll to position [375, 0]
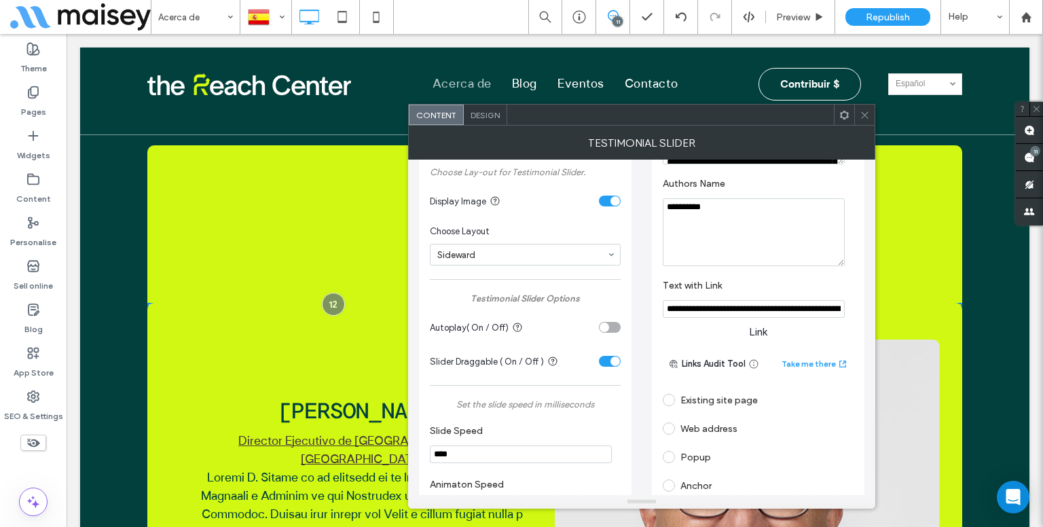
click at [665, 422] on span at bounding box center [668, 428] width 12 height 12
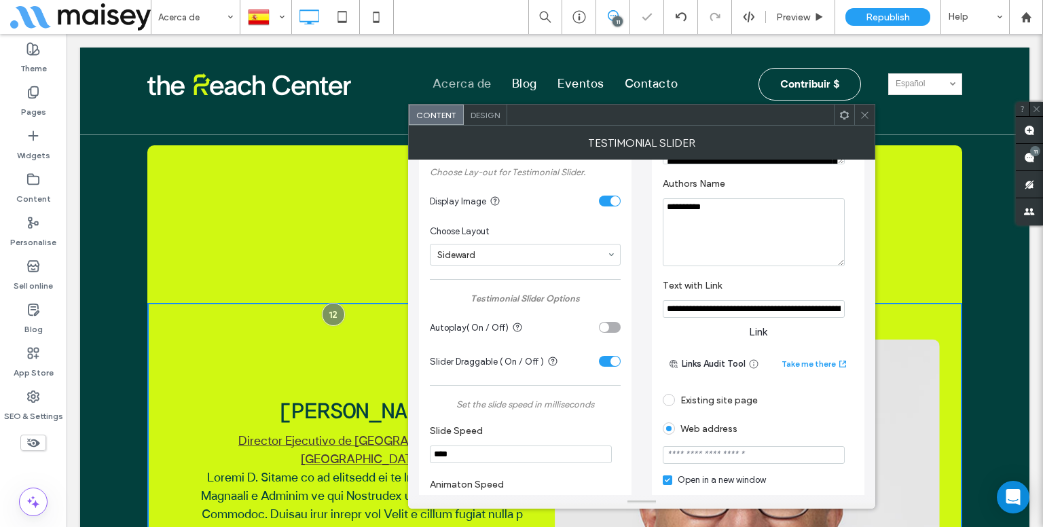
click at [707, 446] on input "url" at bounding box center [753, 455] width 182 height 18
type input "*******"
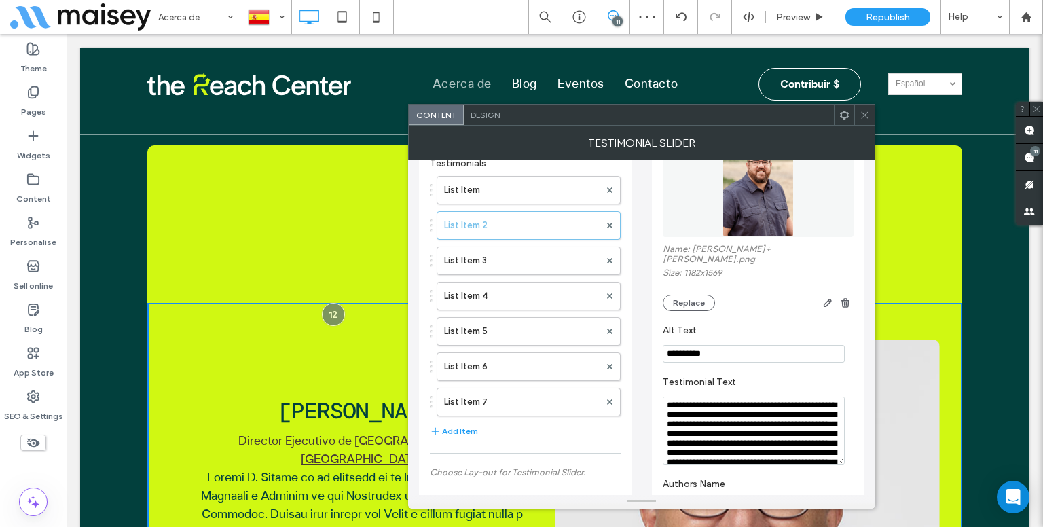
scroll to position [73, 0]
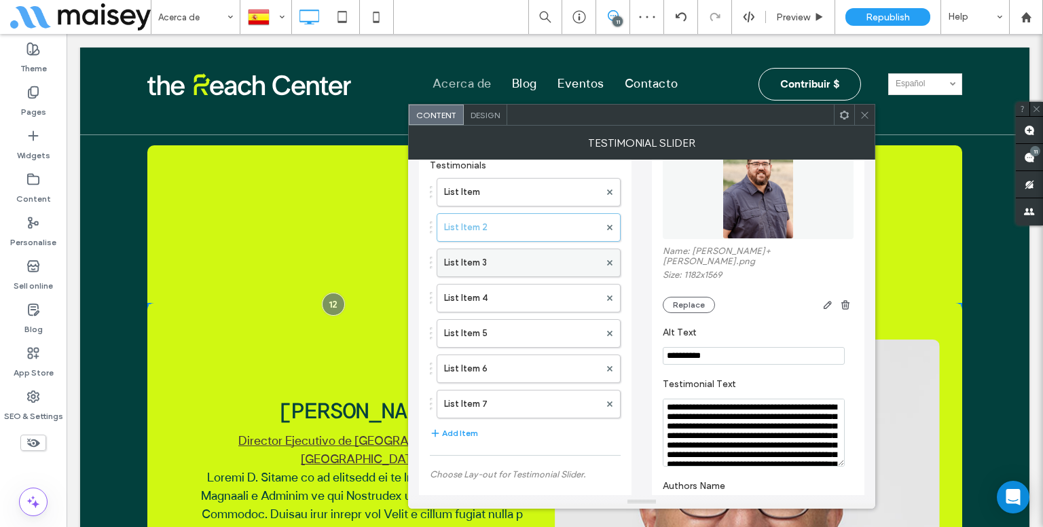
click at [542, 258] on label "List Item 3" at bounding box center [521, 262] width 155 height 27
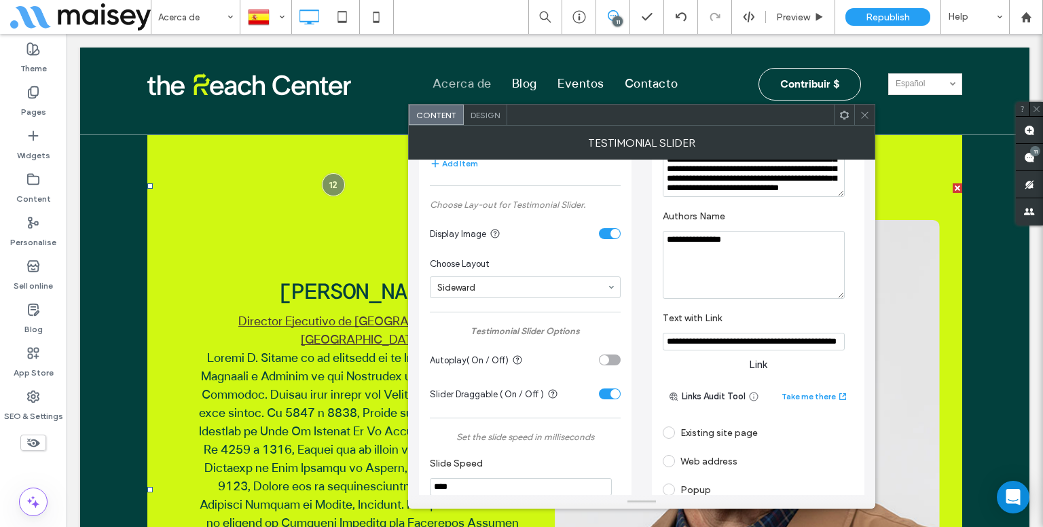
scroll to position [342, 0]
click at [692, 454] on div "Web address" at bounding box center [757, 461] width 191 height 22
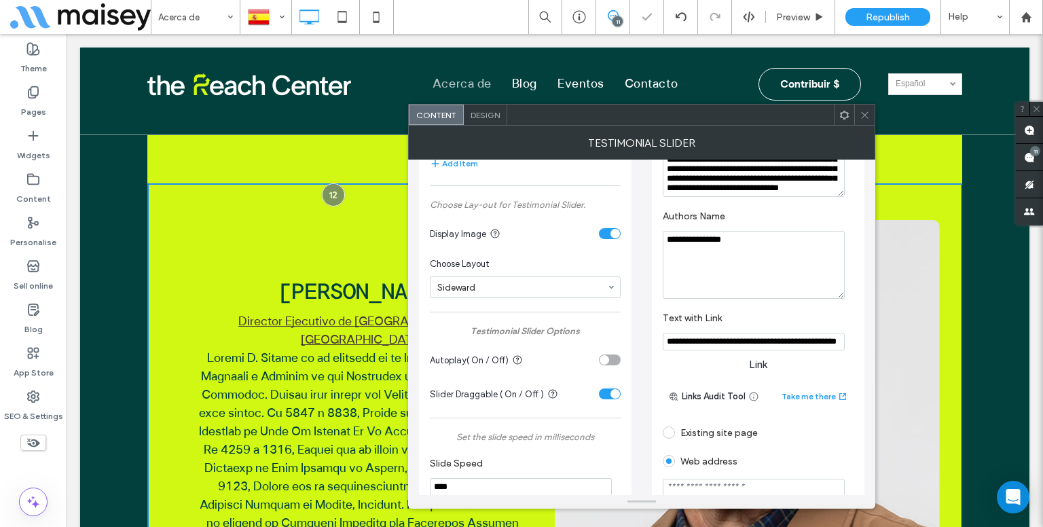
click at [711, 479] on input "url" at bounding box center [753, 488] width 182 height 18
type input "*******"
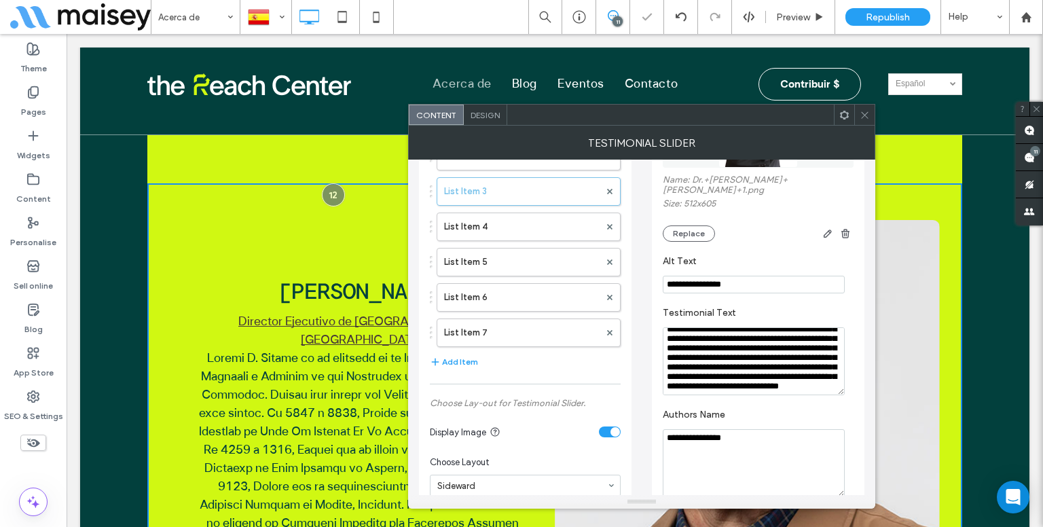
scroll to position [127, 0]
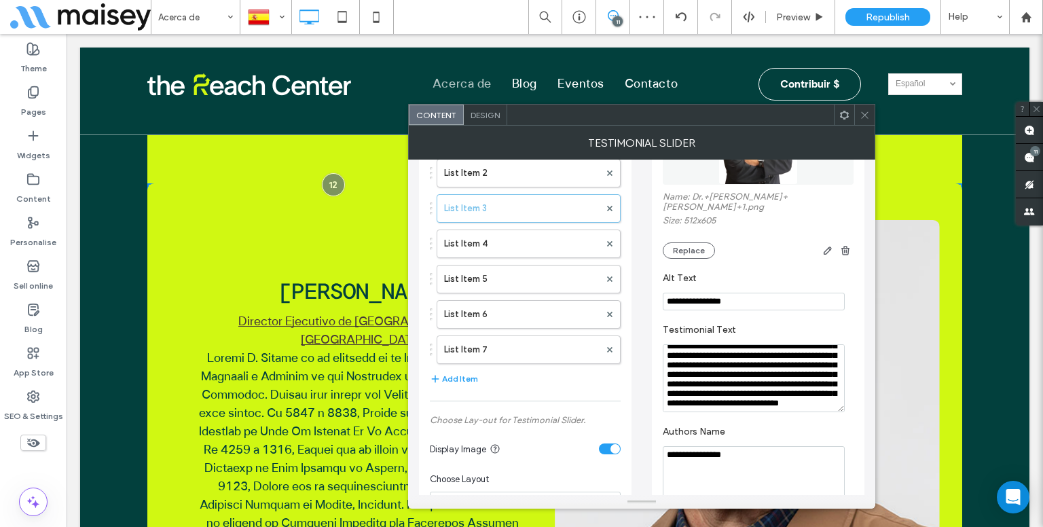
click at [546, 260] on div "List Item List Item 2 List Item 3 List Item 4 List Item 5 List Item 6 List Item…" at bounding box center [525, 240] width 191 height 247
click at [546, 240] on label "List Item 4" at bounding box center [521, 243] width 155 height 27
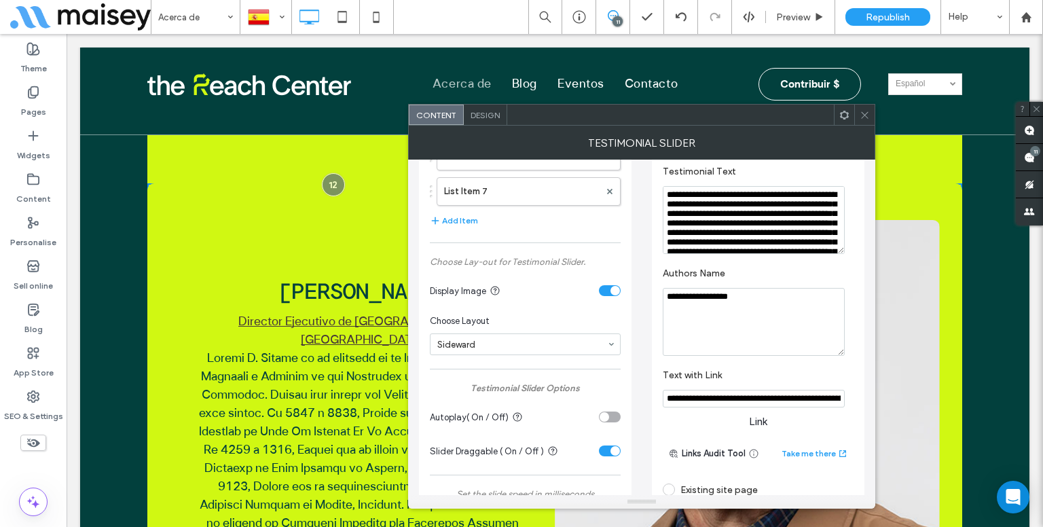
scroll to position [353, 0]
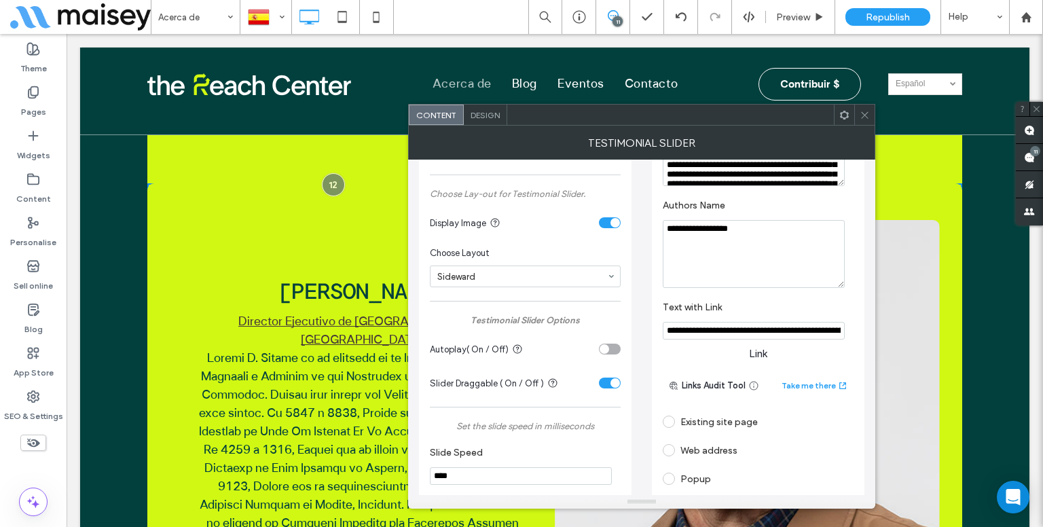
click at [717, 445] on div "Web address" at bounding box center [757, 450] width 191 height 22
click at [722, 468] on input "url" at bounding box center [753, 477] width 182 height 18
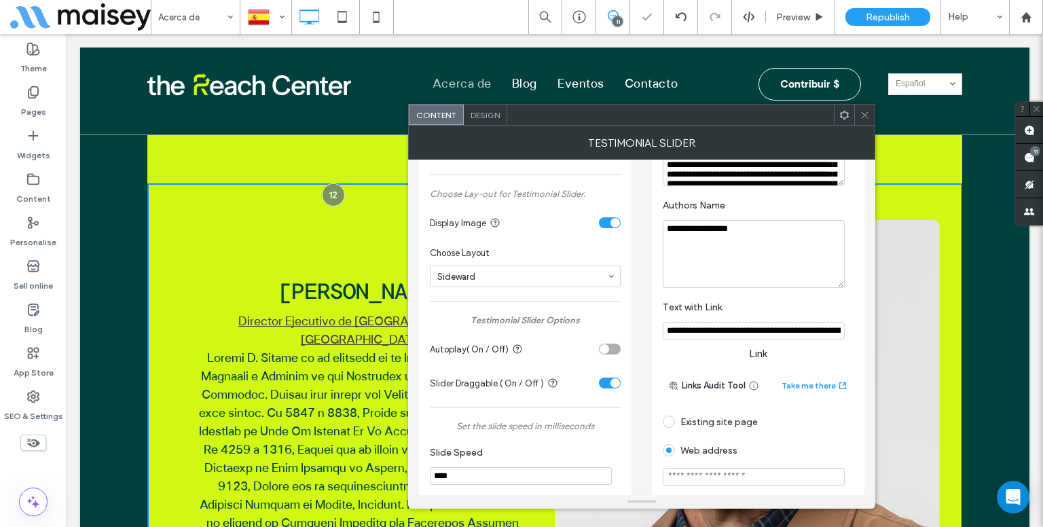
type input "*******"
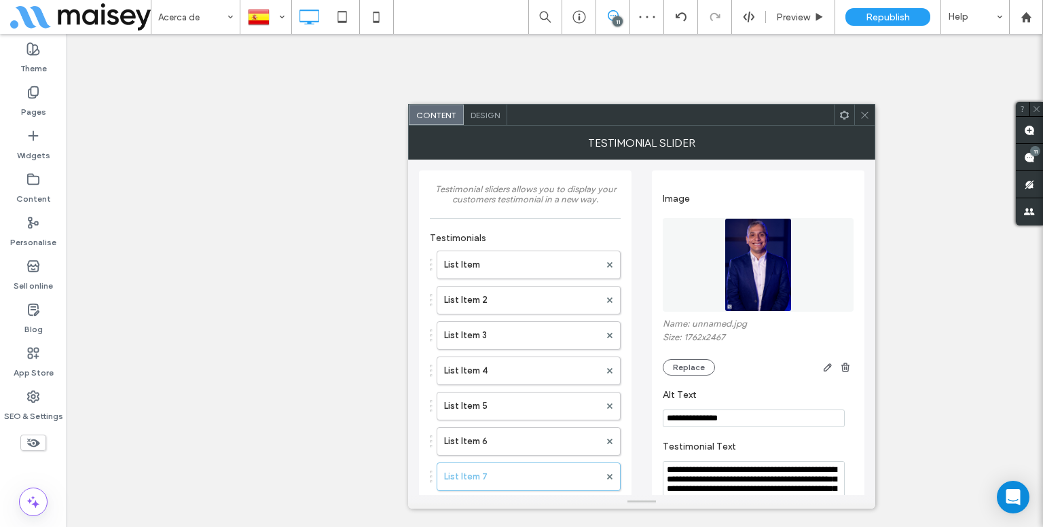
click at [860, 122] on span at bounding box center [864, 115] width 10 height 20
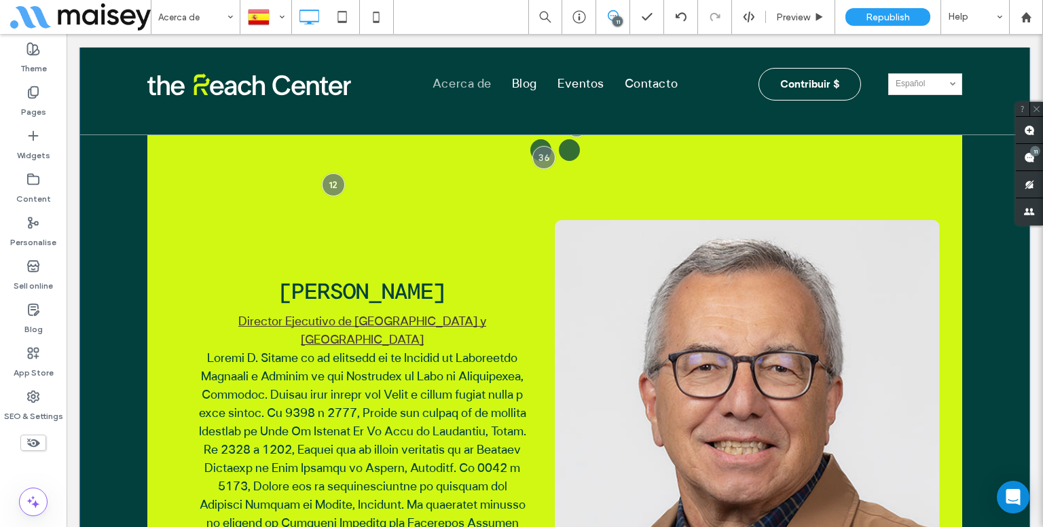
scroll to position [3855, 0]
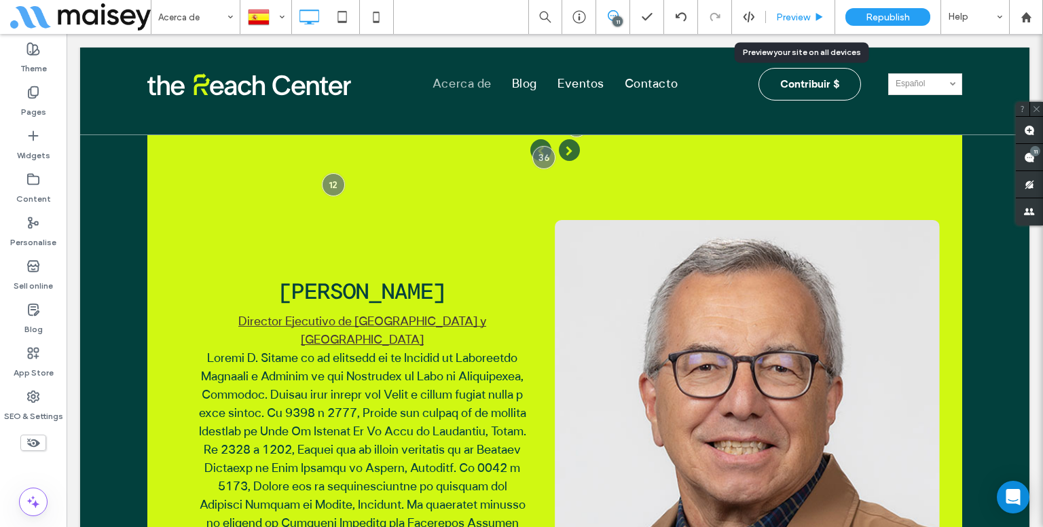
click at [798, 12] on span "Preview" at bounding box center [793, 18] width 34 height 12
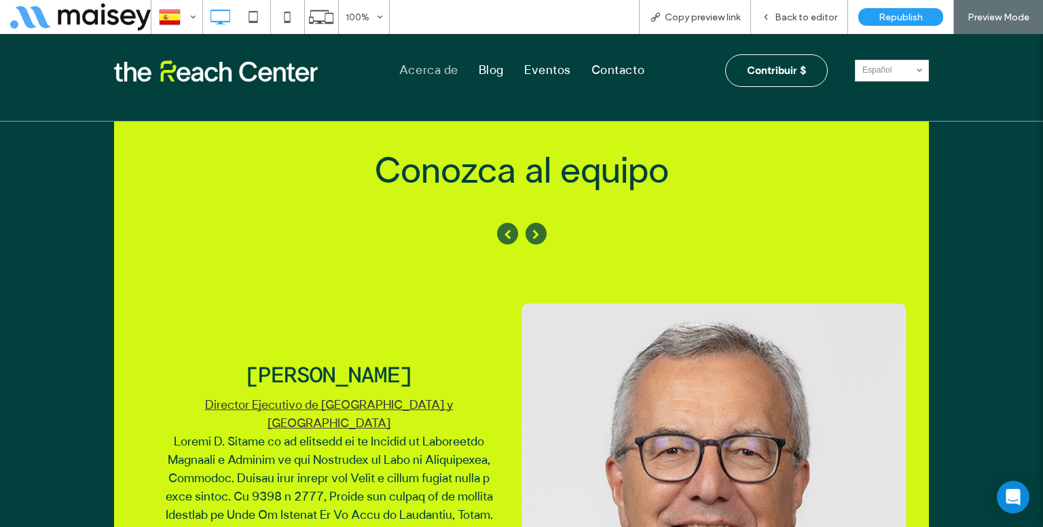
scroll to position [3757, 0]
click at [530, 223] on icon "button" at bounding box center [535, 234] width 21 height 22
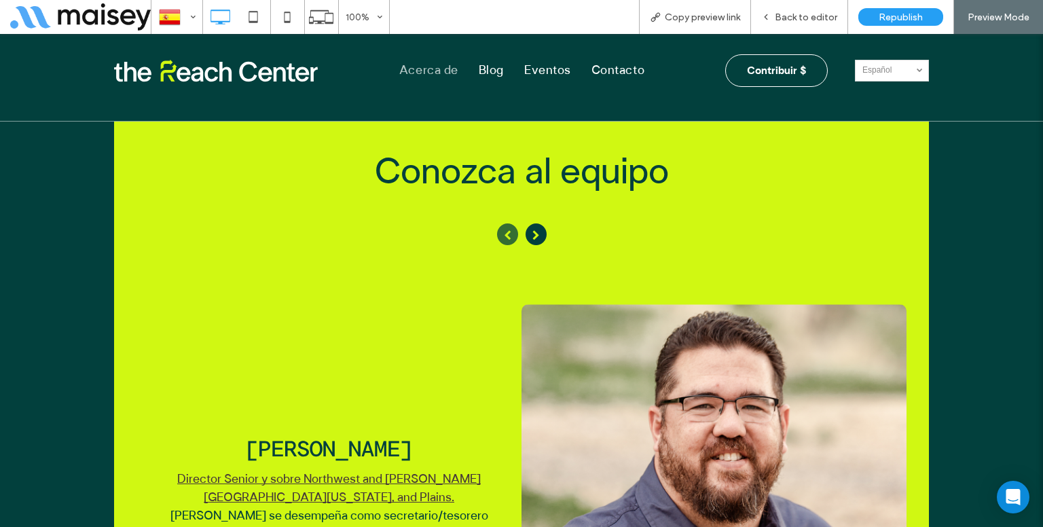
click at [530, 223] on icon "button" at bounding box center [535, 234] width 21 height 22
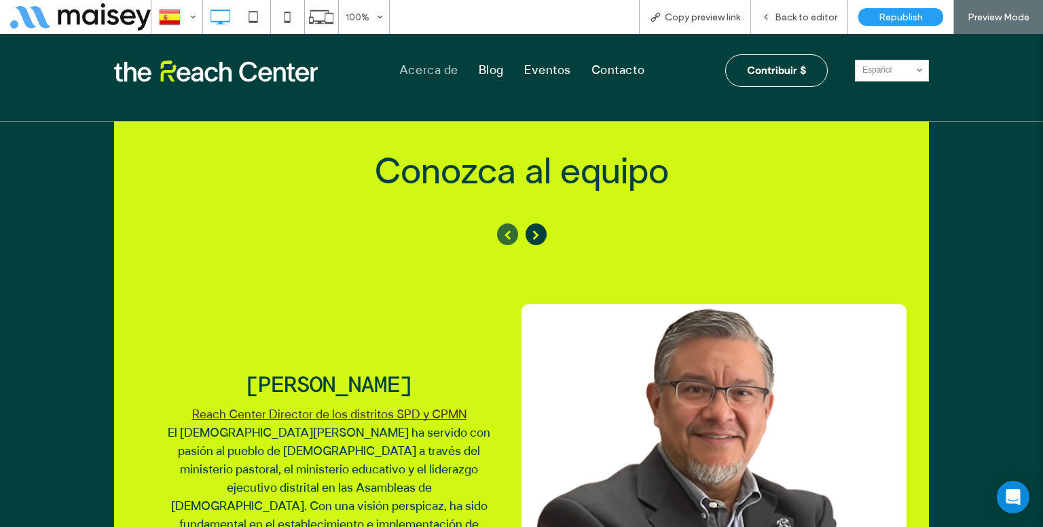
click at [530, 223] on icon "button" at bounding box center [535, 234] width 21 height 22
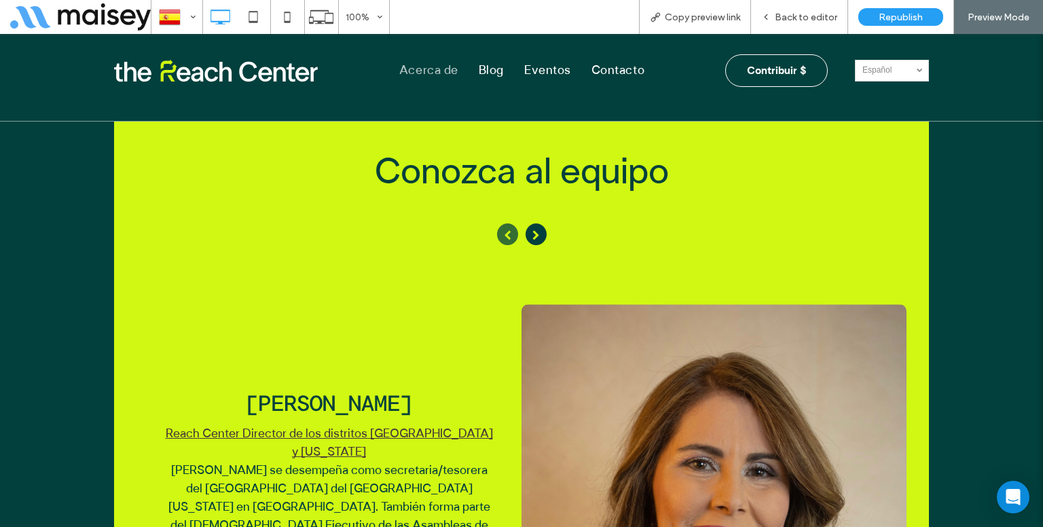
click at [530, 223] on icon "button" at bounding box center [535, 234] width 21 height 22
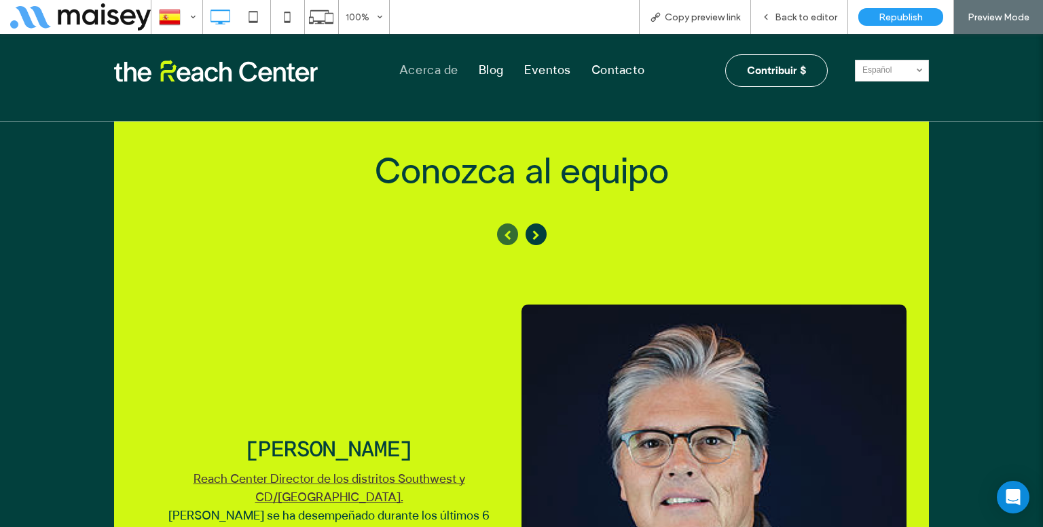
click at [530, 223] on icon "button" at bounding box center [535, 234] width 21 height 22
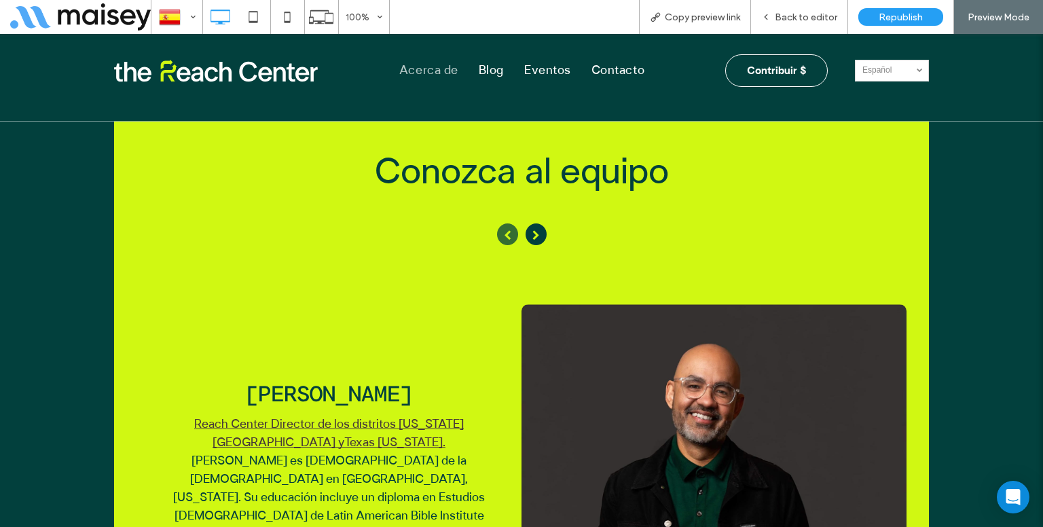
click at [530, 223] on icon "button" at bounding box center [535, 234] width 21 height 22
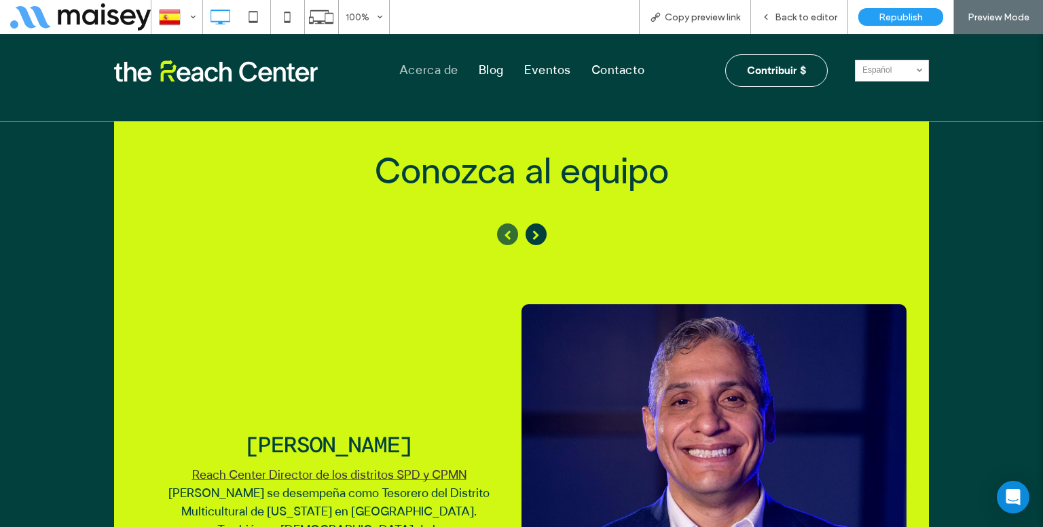
click at [530, 223] on icon "button" at bounding box center [535, 234] width 21 height 22
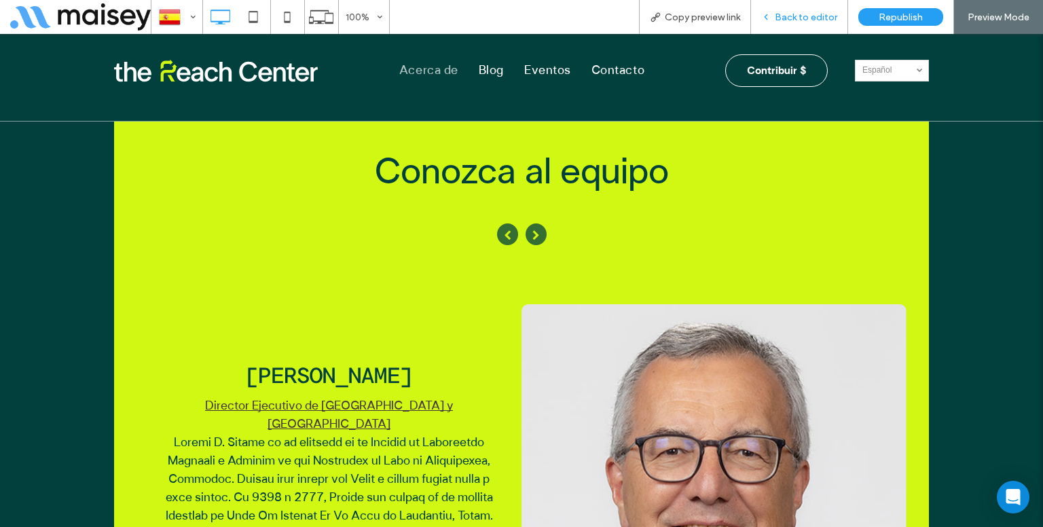
click at [809, 12] on span "Back to editor" at bounding box center [805, 18] width 62 height 12
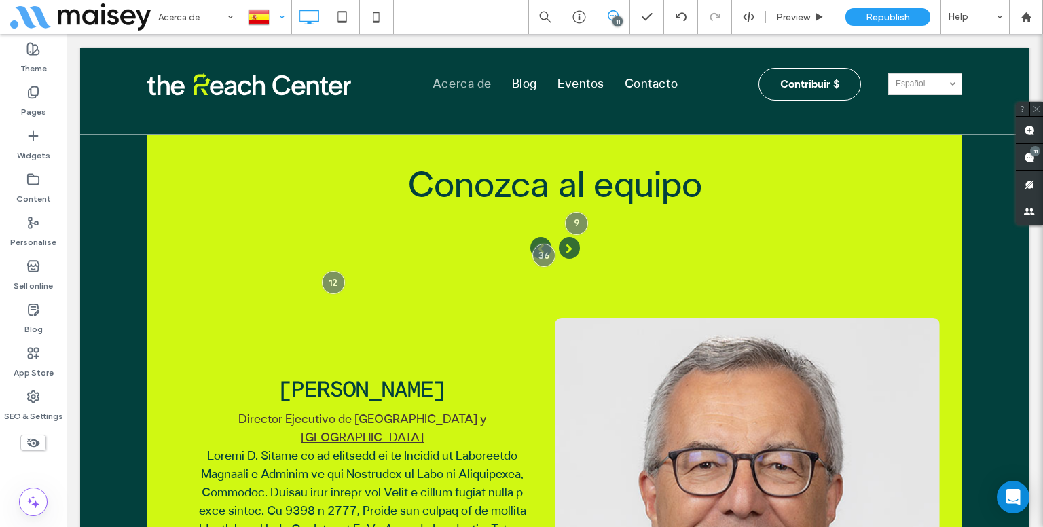
click at [243, 16] on div at bounding box center [266, 17] width 50 height 33
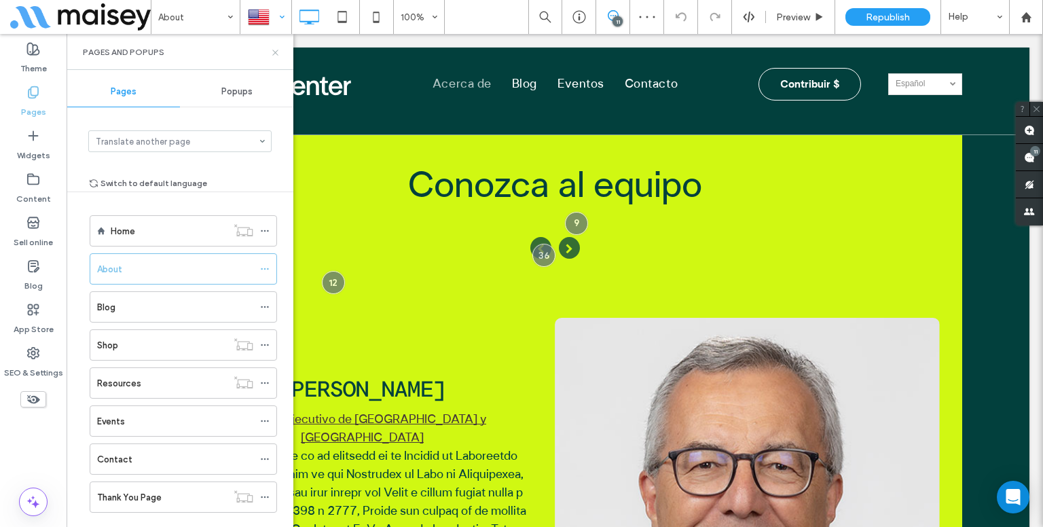
click at [273, 56] on icon at bounding box center [275, 53] width 10 height 10
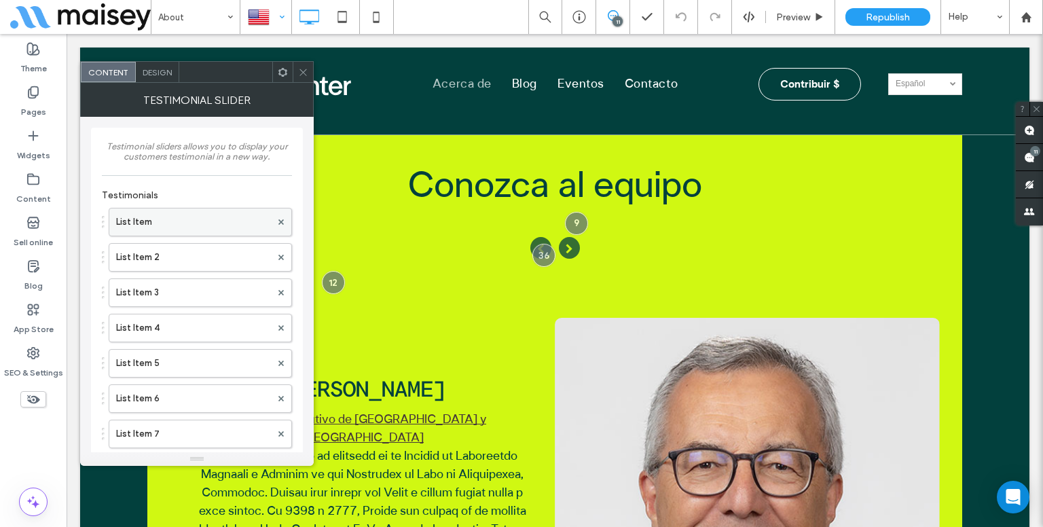
click at [225, 226] on label "List Item" at bounding box center [193, 221] width 155 height 27
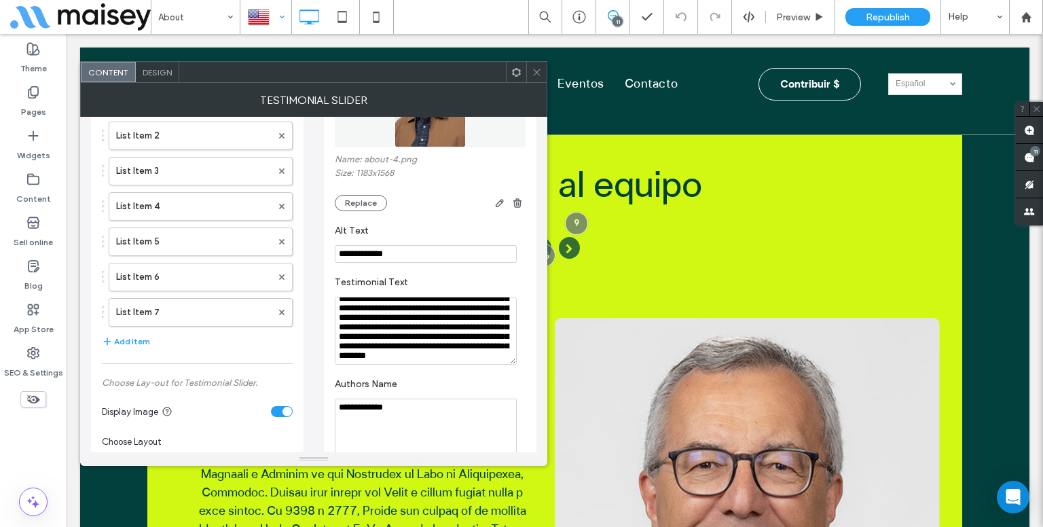
scroll to position [288, 0]
drag, startPoint x: 513, startPoint y: 397, endPoint x: 515, endPoint y: 369, distance: 27.9
click at [515, 369] on div "**********" at bounding box center [430, 416] width 212 height 821
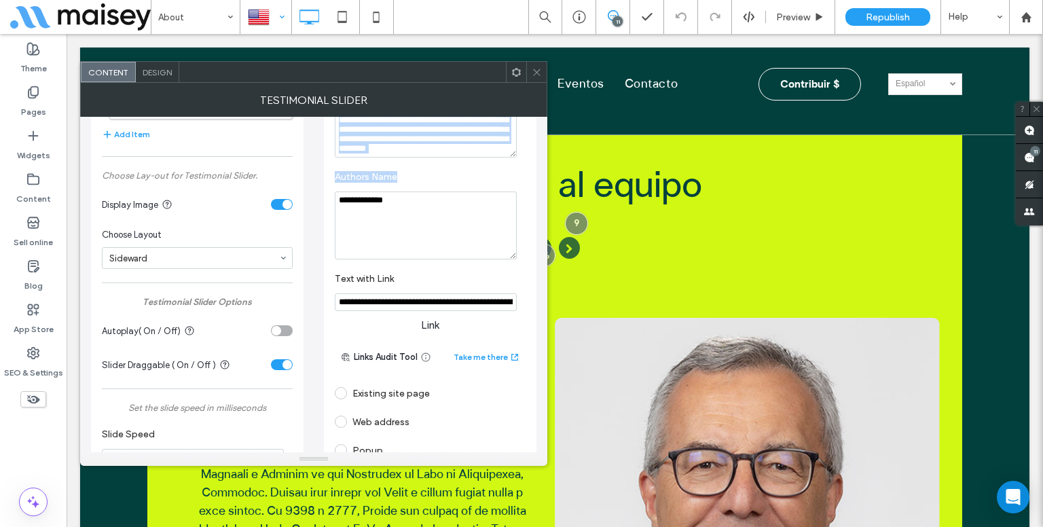
scroll to position [350, 0]
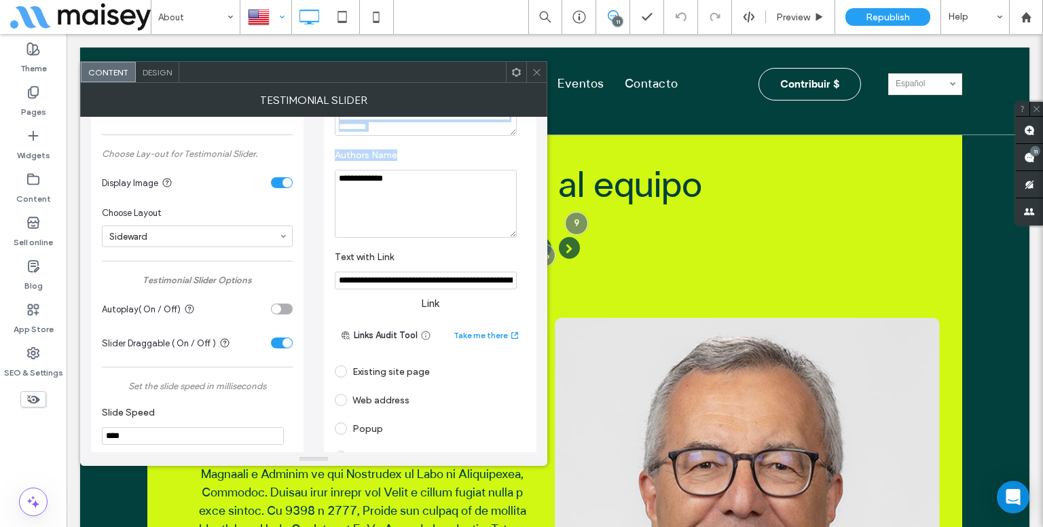
click at [413, 396] on div "Web address" at bounding box center [430, 400] width 191 height 22
drag, startPoint x: 410, startPoint y: 419, endPoint x: 411, endPoint y: 426, distance: 6.9
click at [411, 426] on section at bounding box center [430, 428] width 191 height 34
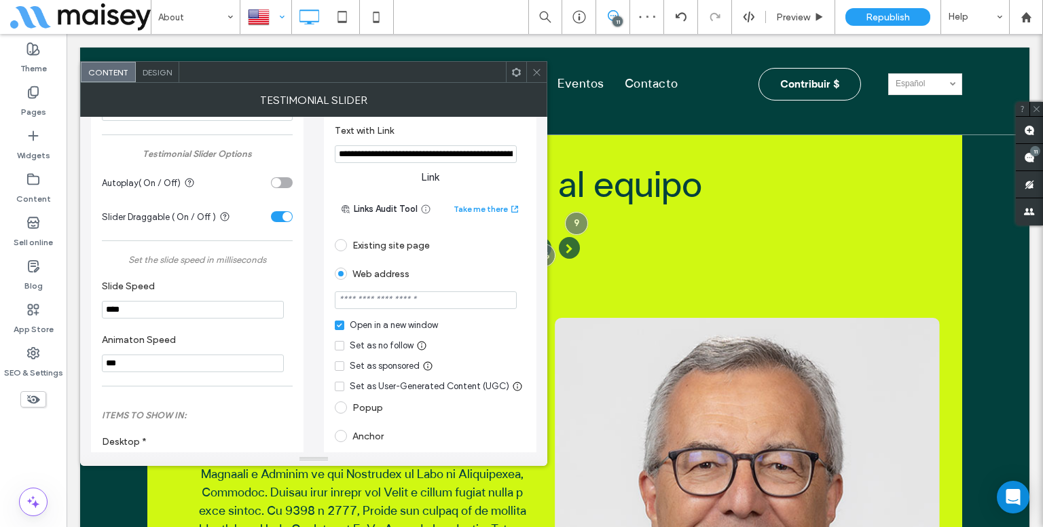
scroll to position [475, 0]
click at [426, 299] on input "url" at bounding box center [426, 302] width 182 height 18
type input "*******"
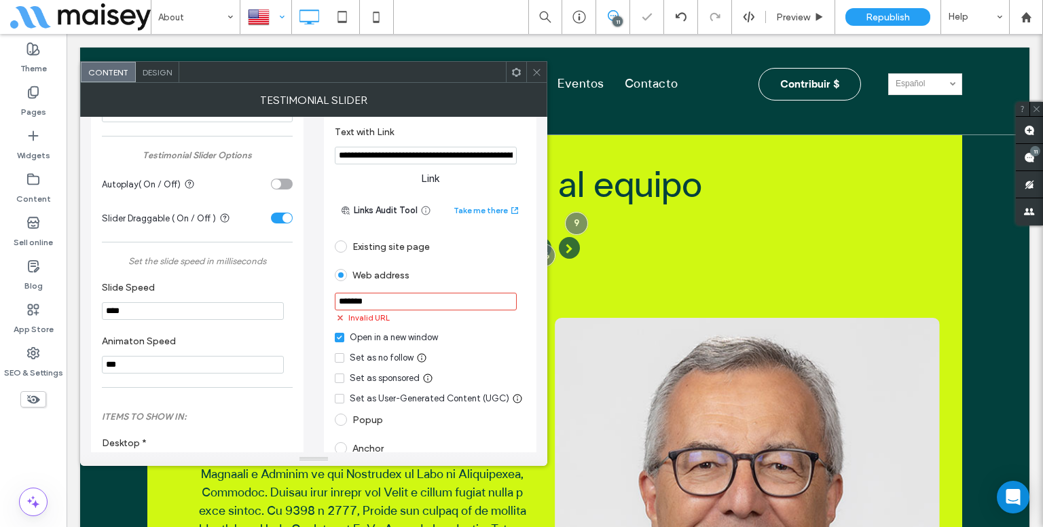
scroll to position [426, 0]
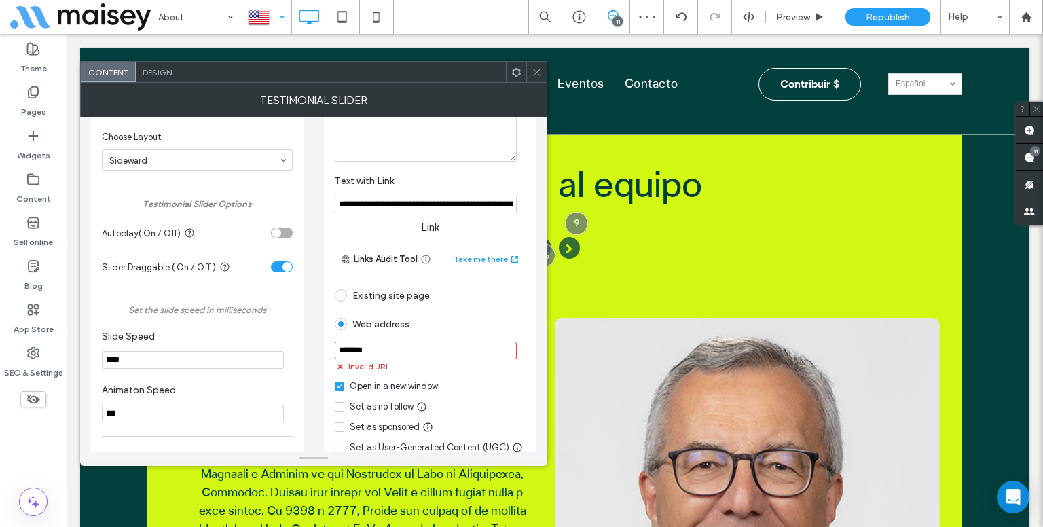
click at [323, 325] on div "**********" at bounding box center [313, 293] width 445 height 1206
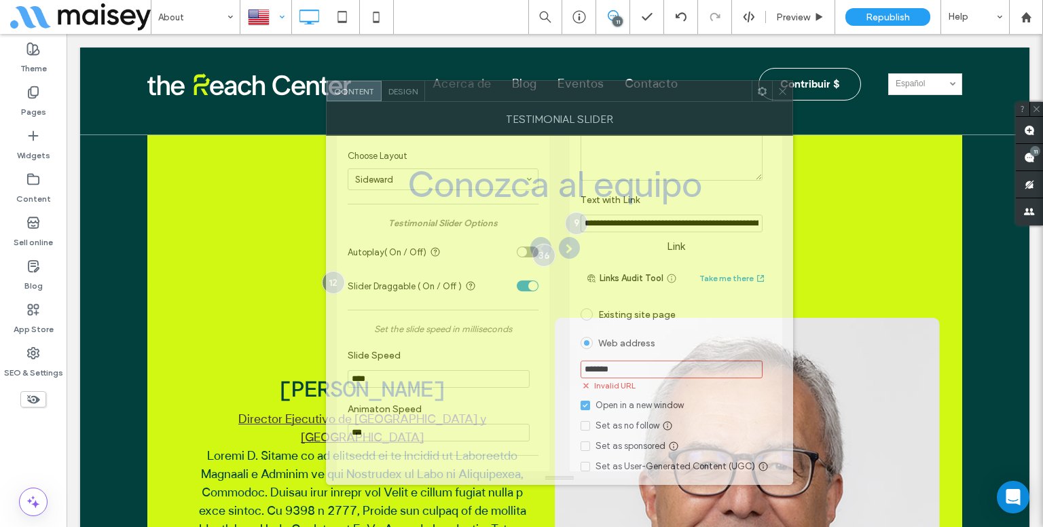
drag, startPoint x: 408, startPoint y: 70, endPoint x: 653, endPoint y: 81, distance: 245.3
click at [653, 81] on div at bounding box center [588, 91] width 326 height 20
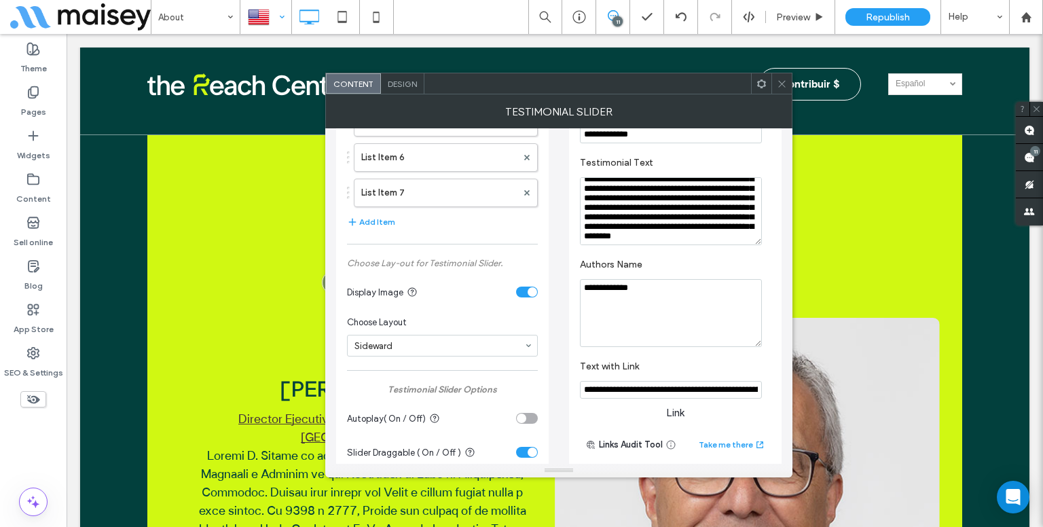
scroll to position [0, 0]
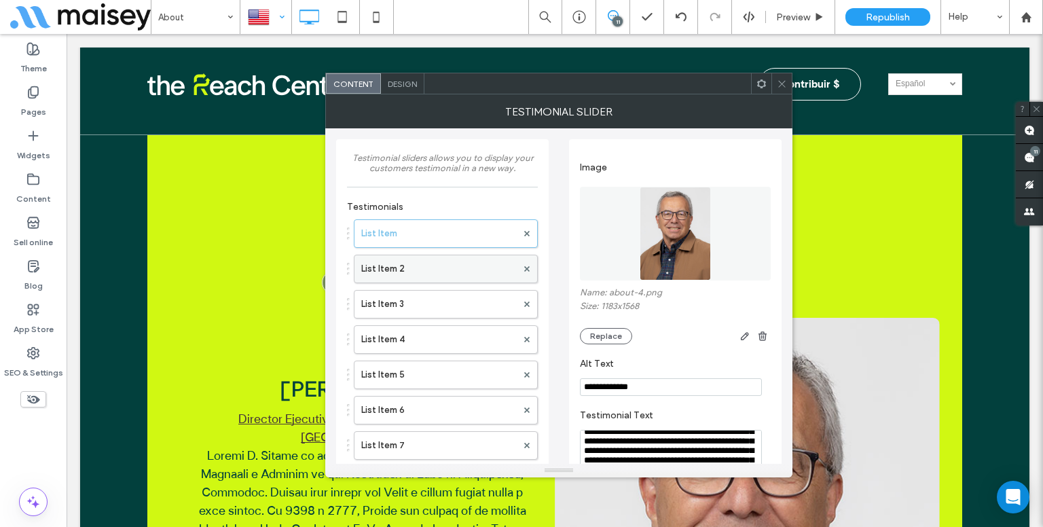
click at [468, 264] on label "List Item 2" at bounding box center [438, 268] width 155 height 27
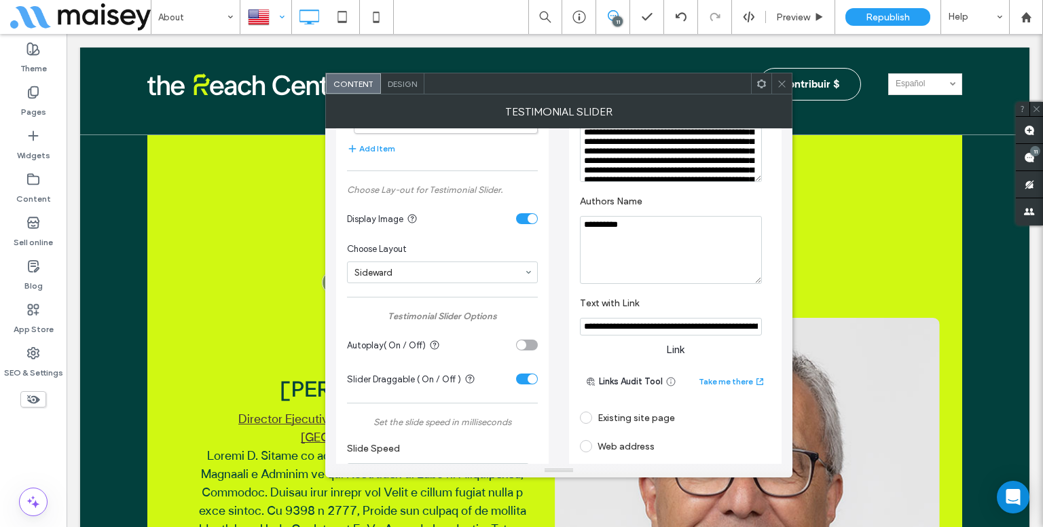
scroll to position [326, 0]
click at [592, 440] on label at bounding box center [589, 446] width 18 height 12
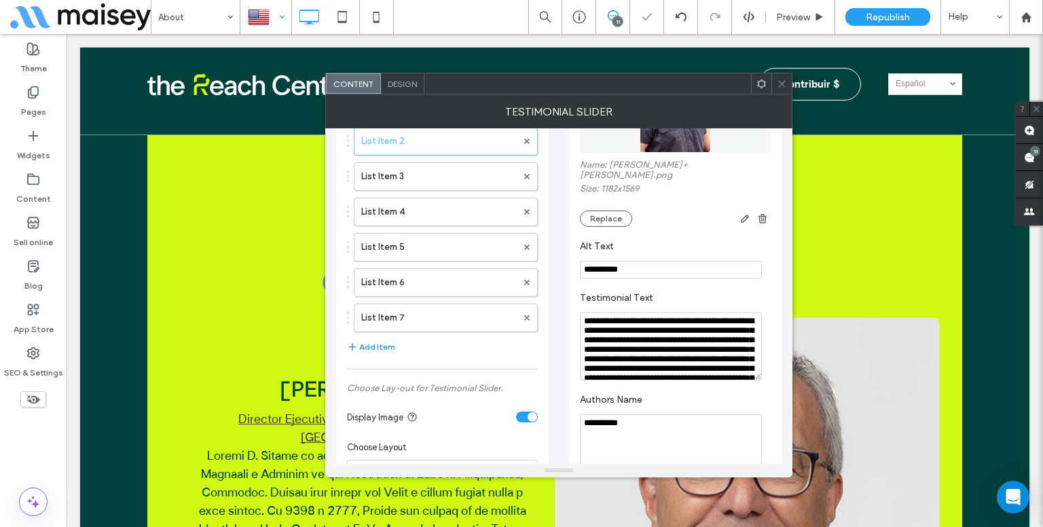
scroll to position [97, 0]
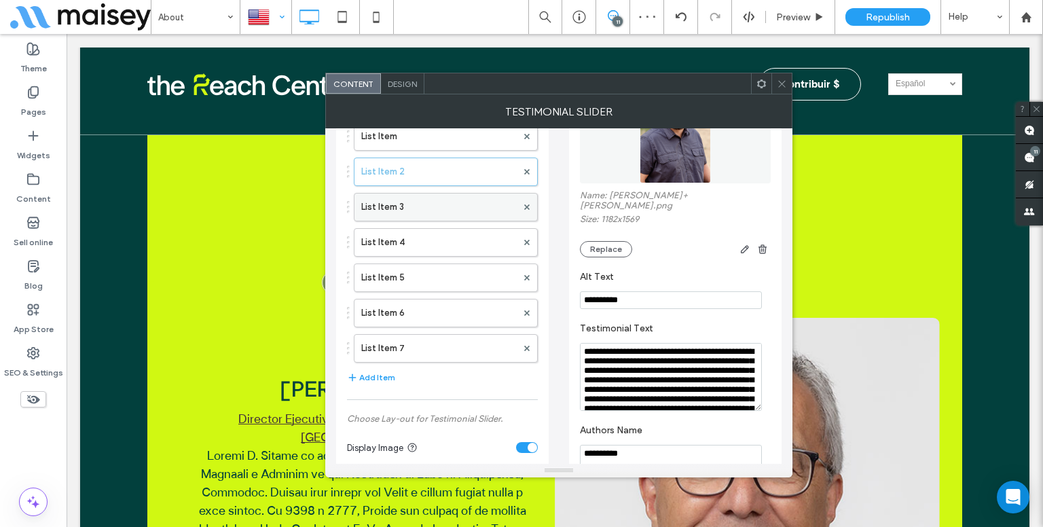
click at [495, 218] on label "List Item 3" at bounding box center [438, 206] width 155 height 27
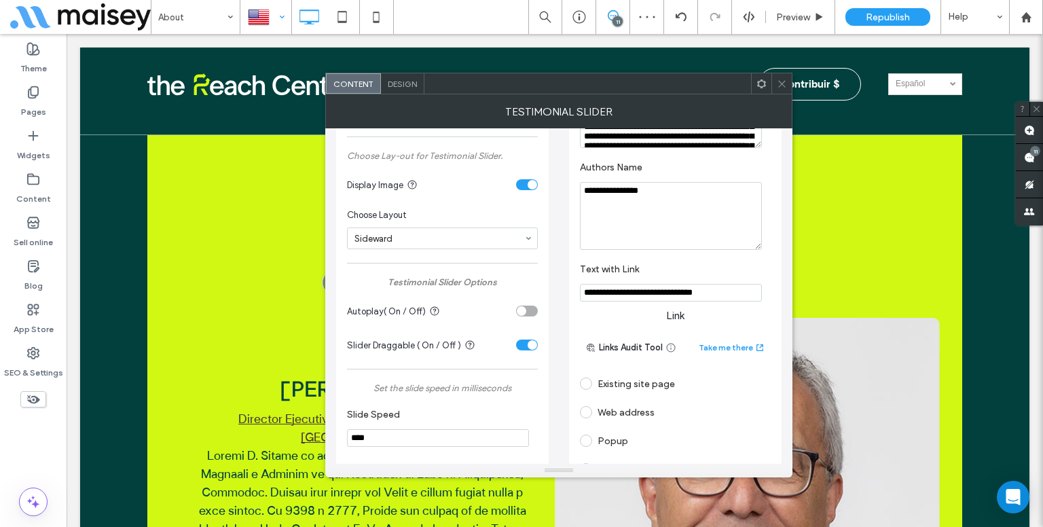
scroll to position [360, 0]
click at [585, 400] on div at bounding box center [589, 411] width 18 height 22
click at [588, 405] on span at bounding box center [586, 411] width 12 height 12
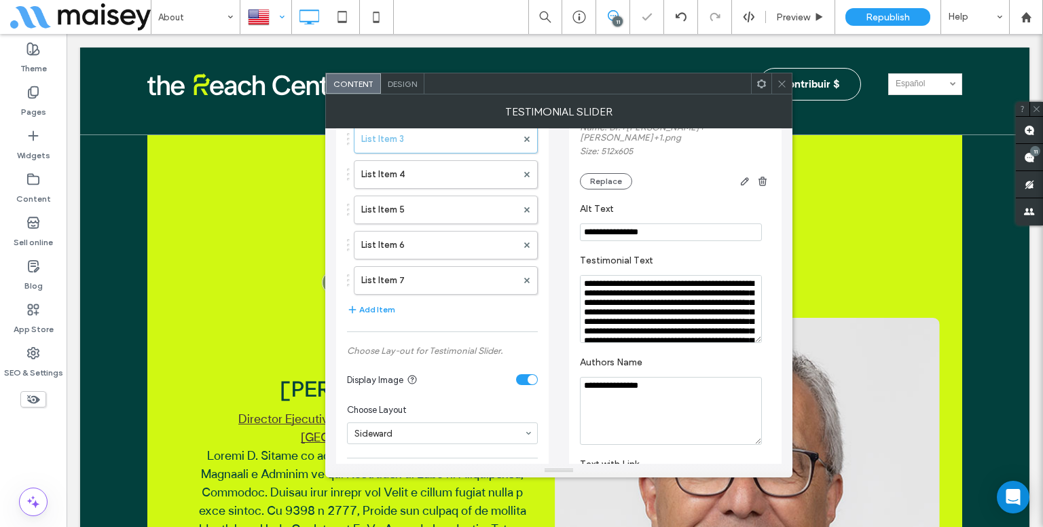
scroll to position [105, 0]
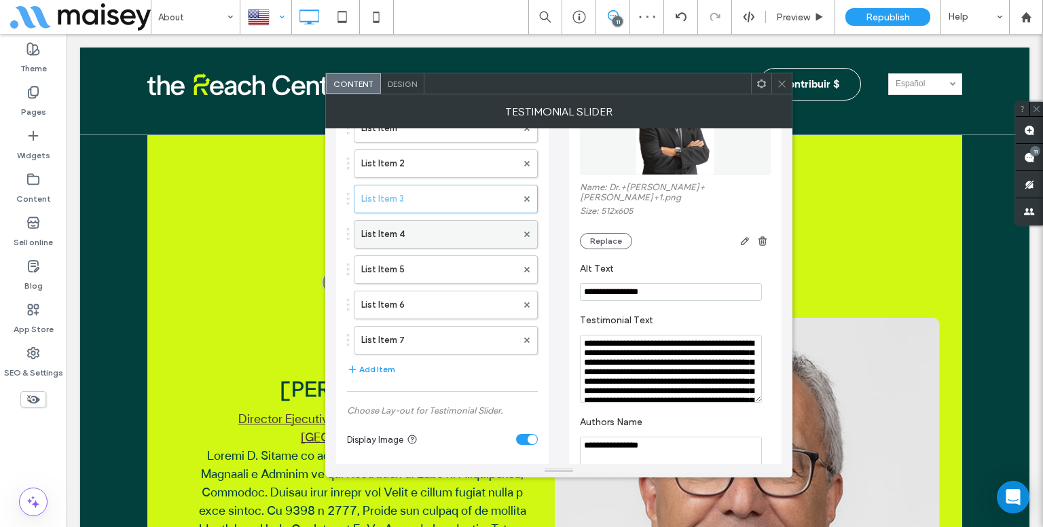
click at [472, 238] on label "List Item 4" at bounding box center [438, 234] width 155 height 27
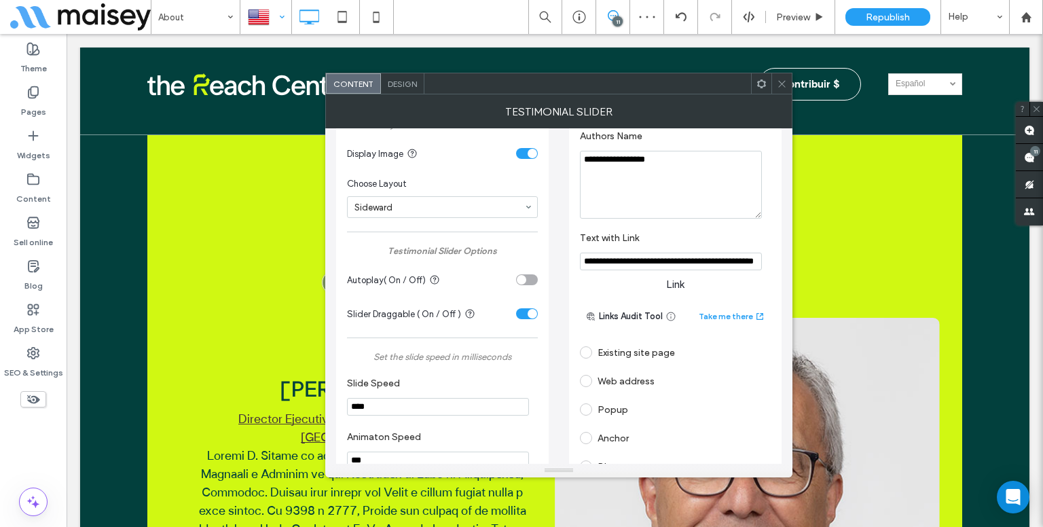
scroll to position [418, 0]
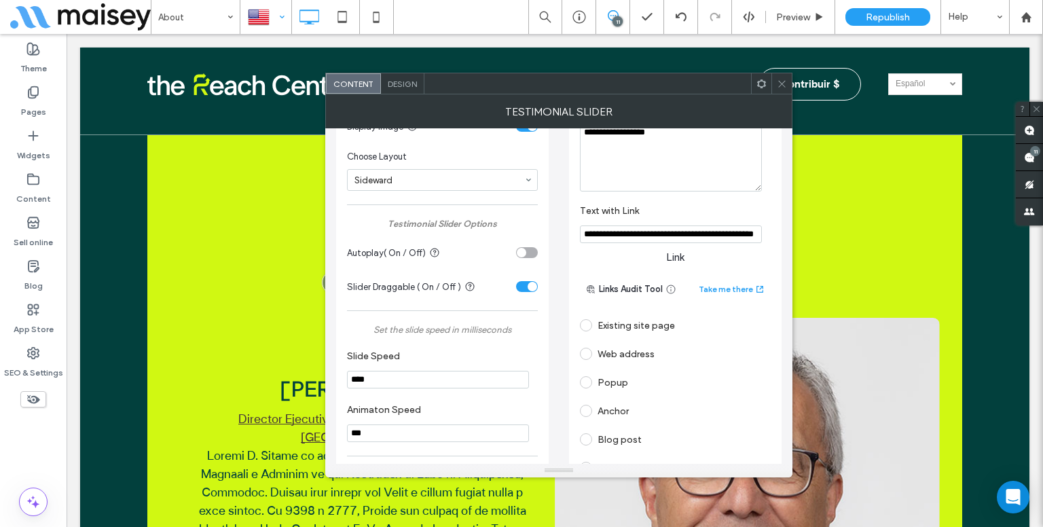
click at [586, 348] on span at bounding box center [586, 354] width 12 height 12
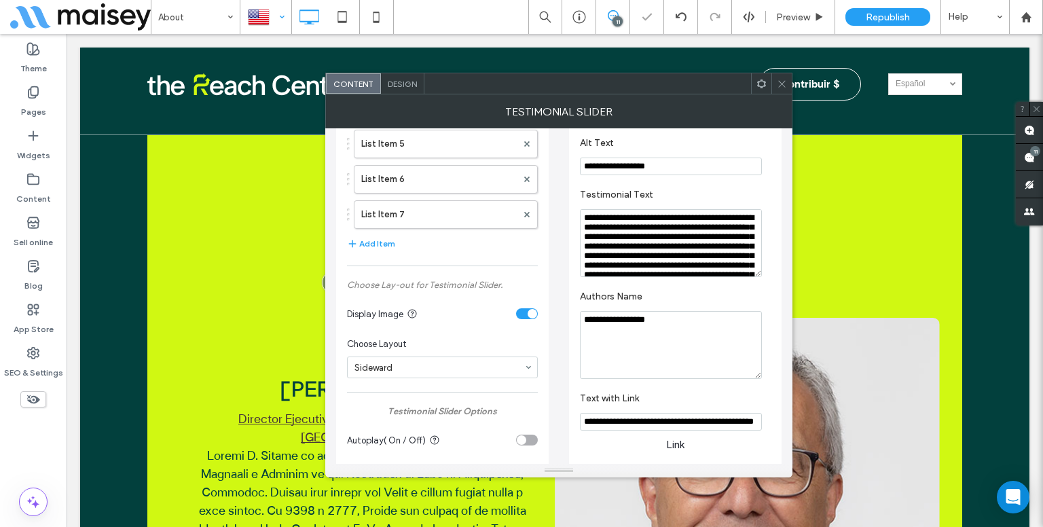
scroll to position [10, 0]
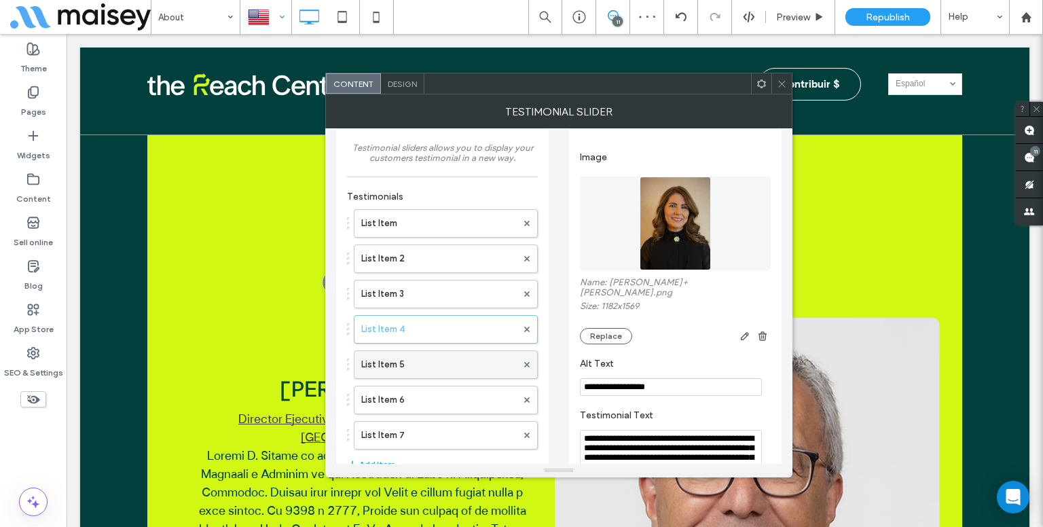
click at [413, 367] on label "List Item 5" at bounding box center [438, 364] width 155 height 27
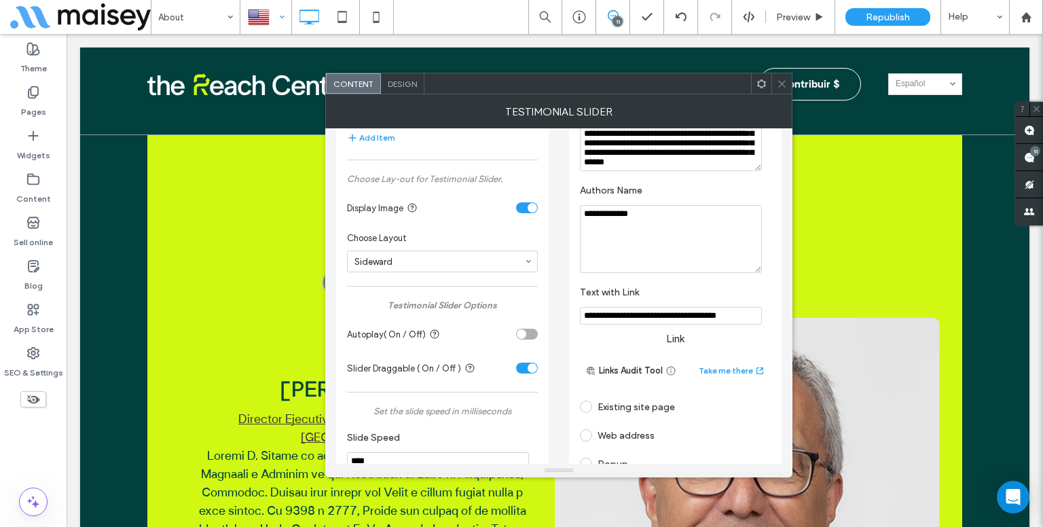
scroll to position [338, 0]
click at [599, 400] on div "Existing site page" at bounding box center [675, 405] width 191 height 22
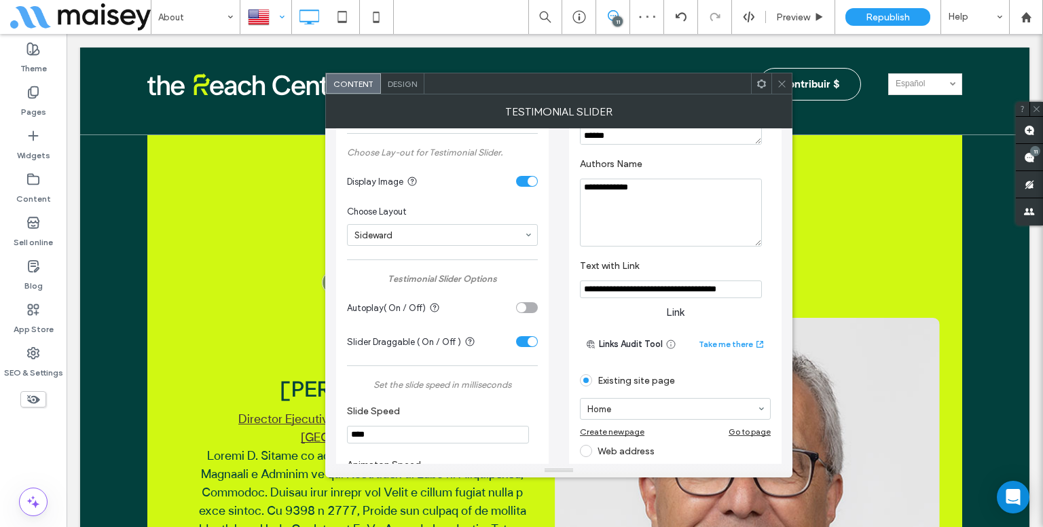
scroll to position [364, 0]
click at [584, 444] on span at bounding box center [586, 450] width 12 height 12
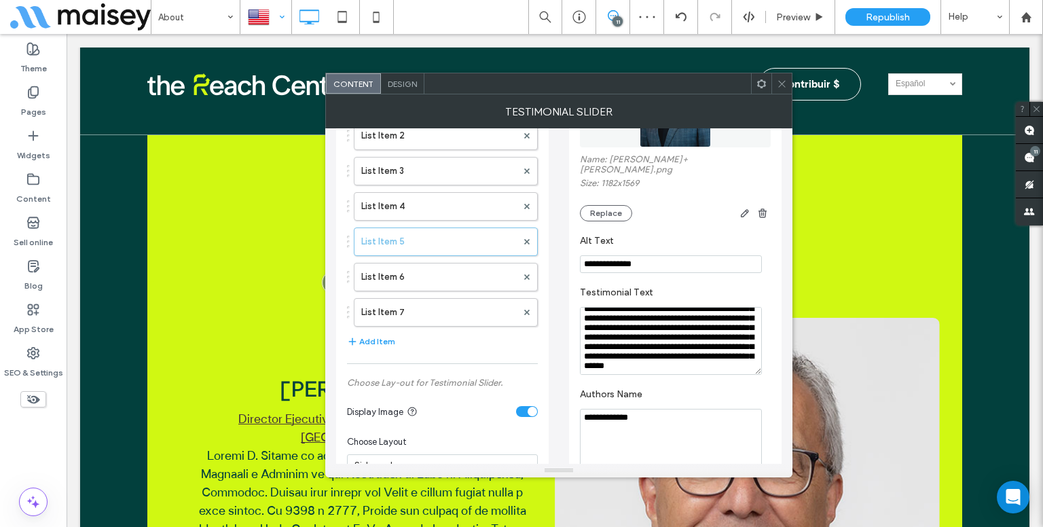
scroll to position [133, 0]
click at [455, 283] on label "List Item 6" at bounding box center [438, 276] width 155 height 27
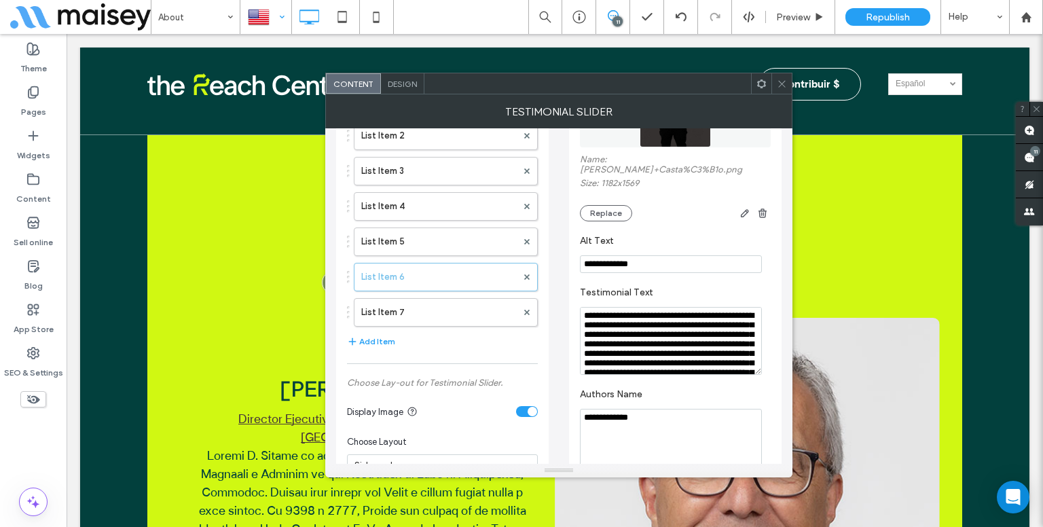
scroll to position [410, 0]
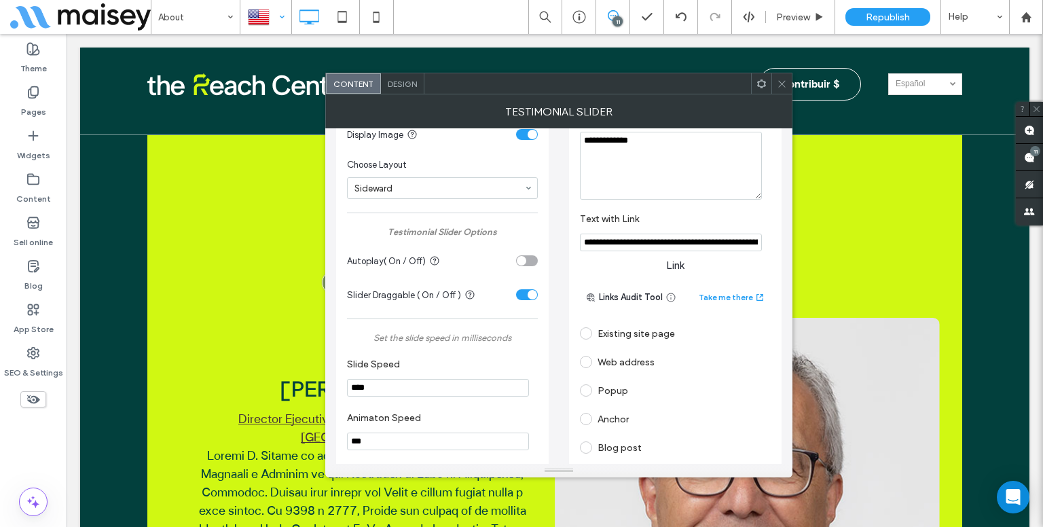
click at [586, 356] on span at bounding box center [586, 362] width 12 height 12
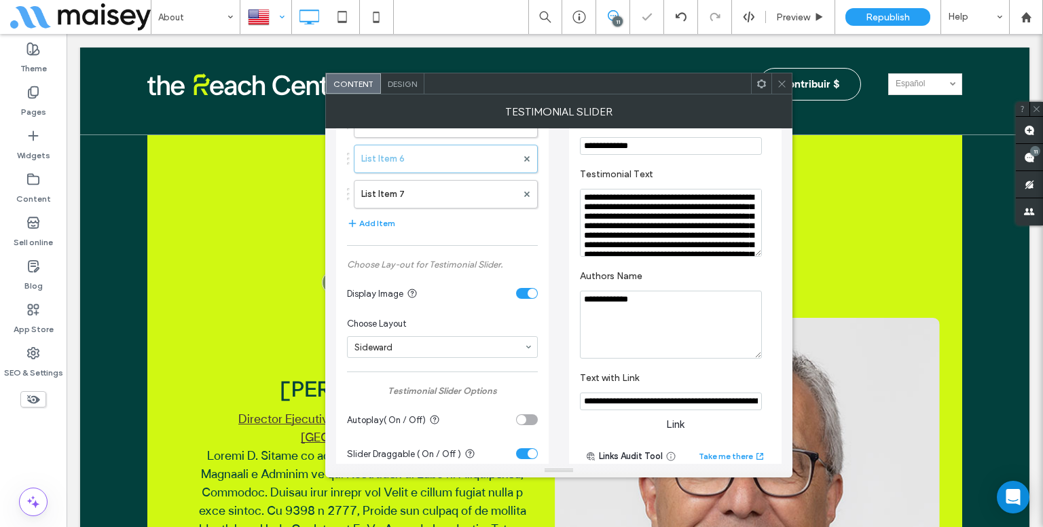
scroll to position [247, 0]
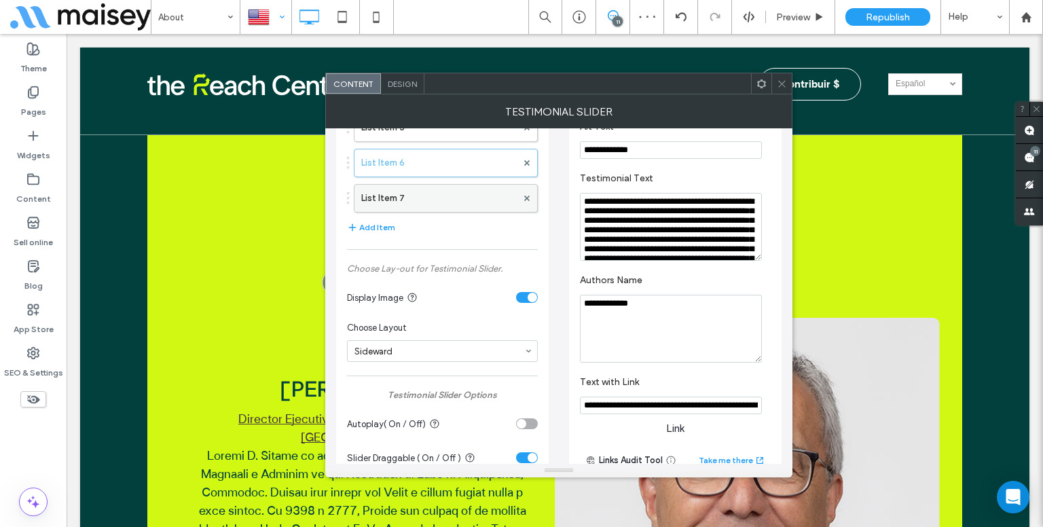
click at [463, 204] on label "List Item 7" at bounding box center [438, 198] width 155 height 27
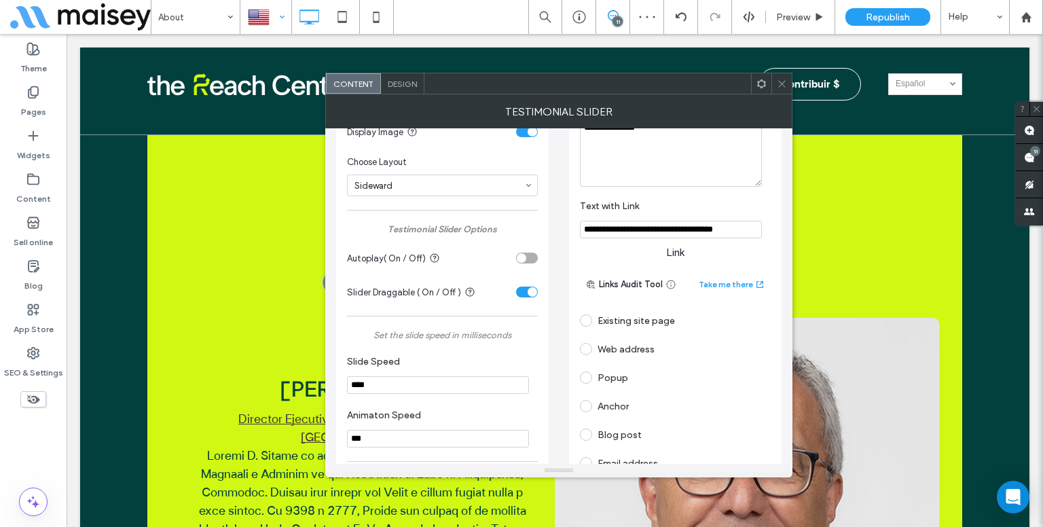
scroll to position [418, 0]
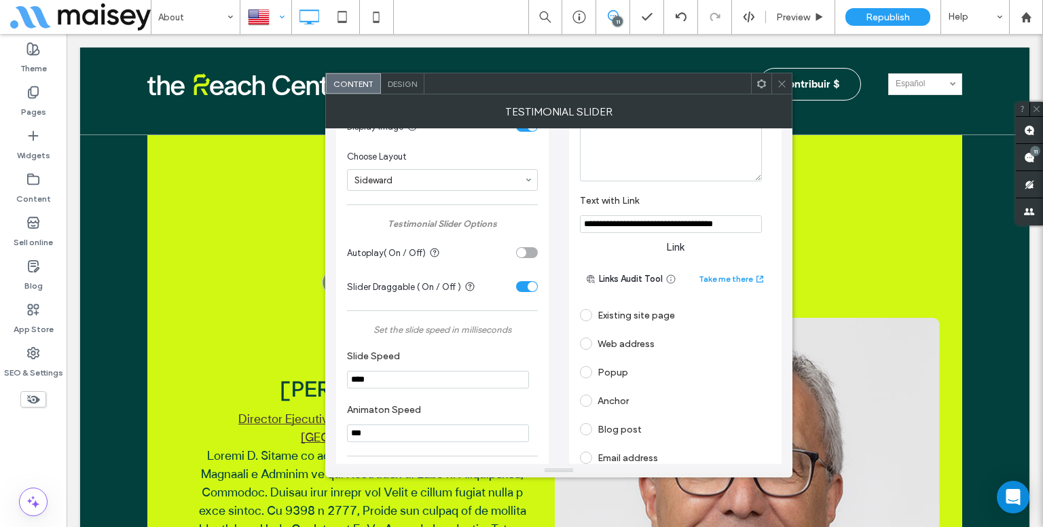
click at [617, 341] on div "Web address" at bounding box center [675, 344] width 191 height 22
click at [785, 88] on span at bounding box center [782, 83] width 10 height 20
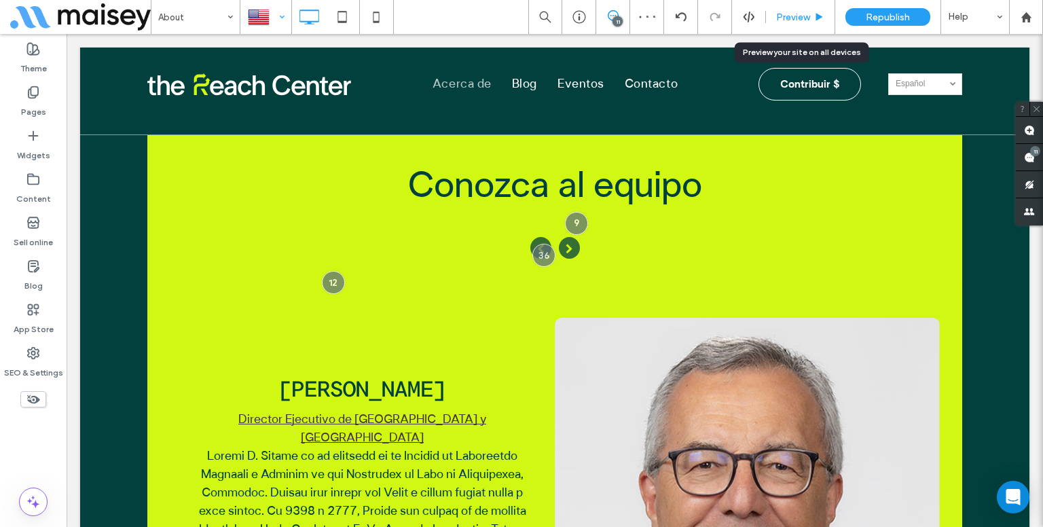
click at [808, 10] on div "Preview" at bounding box center [800, 17] width 69 height 34
click at [825, 22] on div "Preview" at bounding box center [800, 18] width 69 height 12
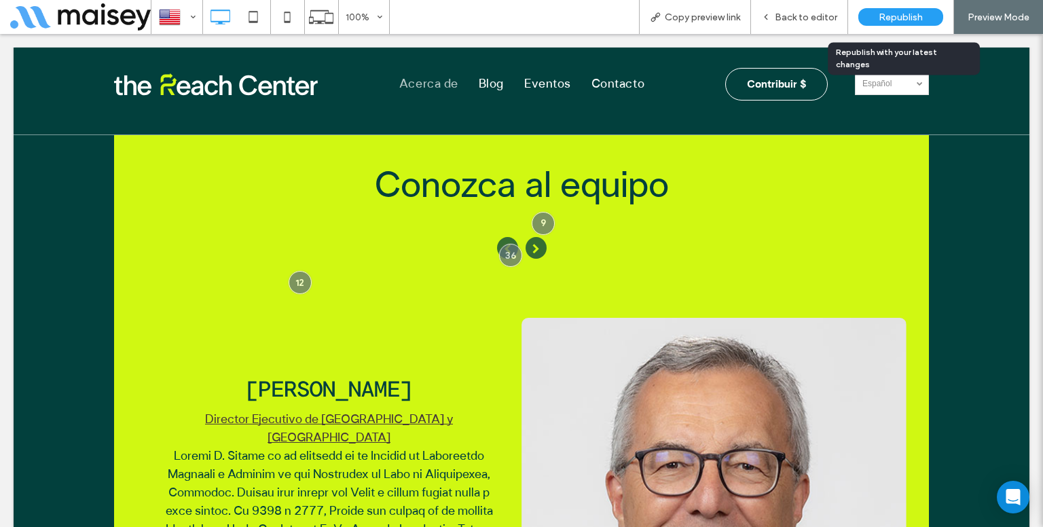
click at [875, 18] on div "Republish" at bounding box center [900, 17] width 85 height 18
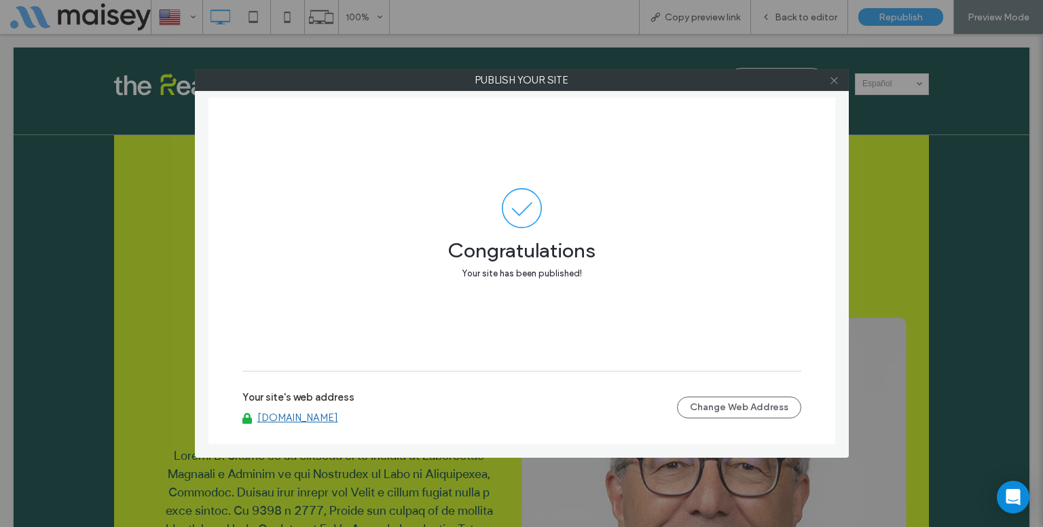
click at [832, 78] on icon at bounding box center [834, 80] width 10 height 10
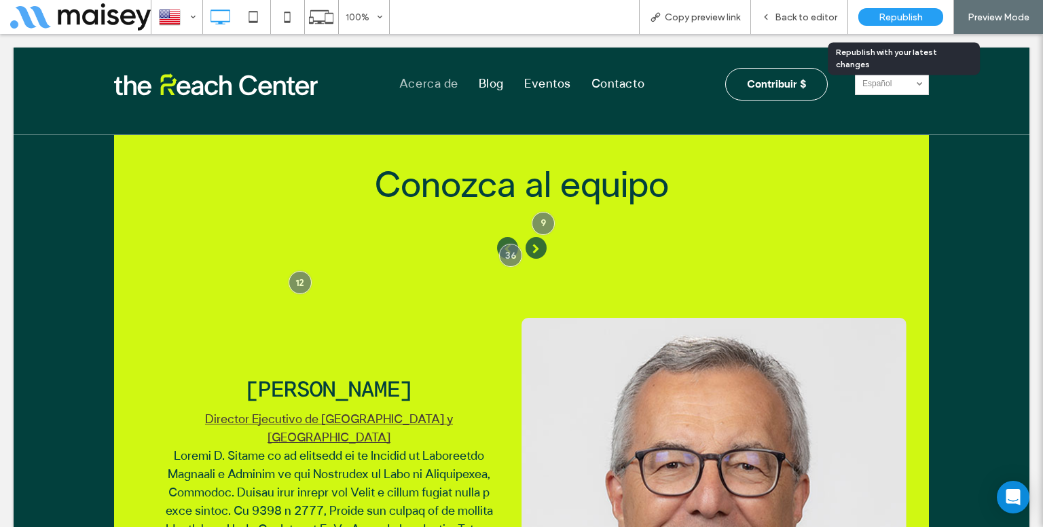
click at [871, 26] on div "Republish" at bounding box center [900, 17] width 85 height 34
